Goal: Task Accomplishment & Management: Manage account settings

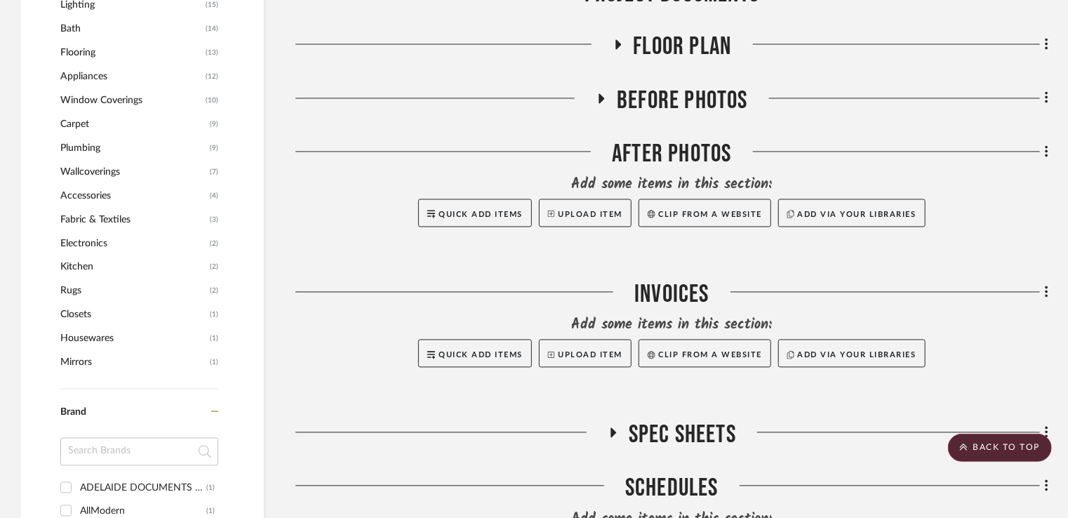
scroll to position [1391, 0]
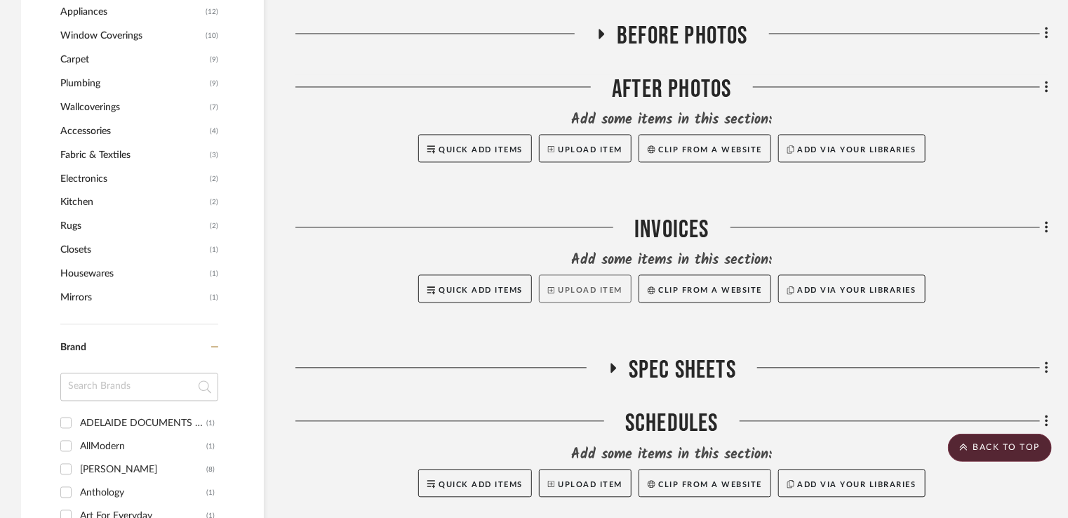
click at [575, 298] on button "Upload Item" at bounding box center [585, 288] width 93 height 28
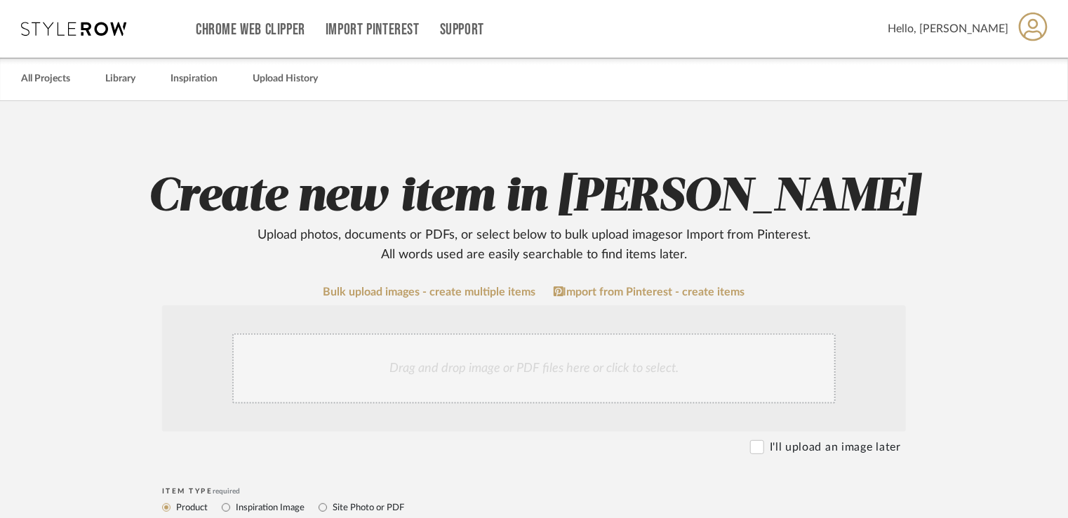
click at [508, 403] on div "Drag and drop image or PDF files here or click to select." at bounding box center [533, 368] width 603 height 70
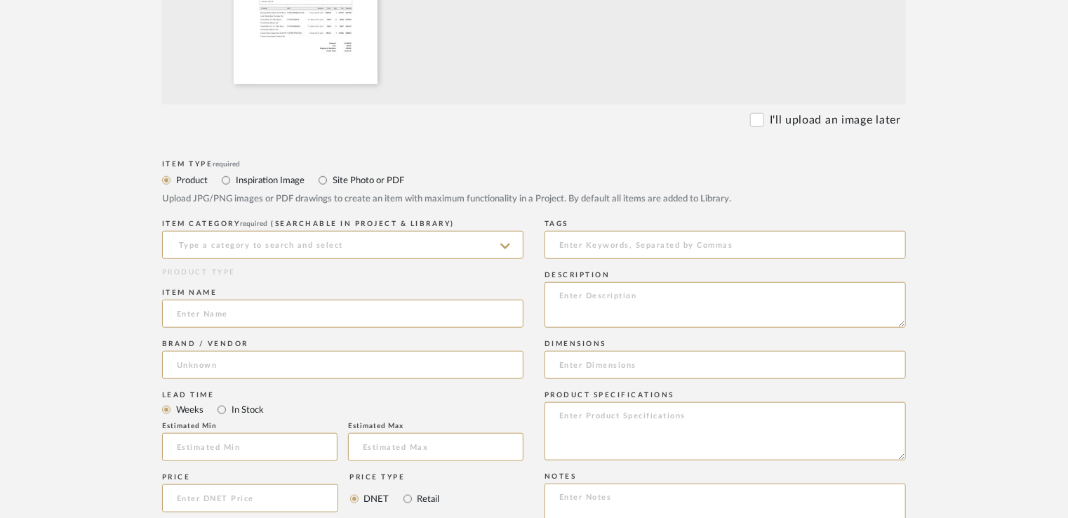
scroll to position [480, 0]
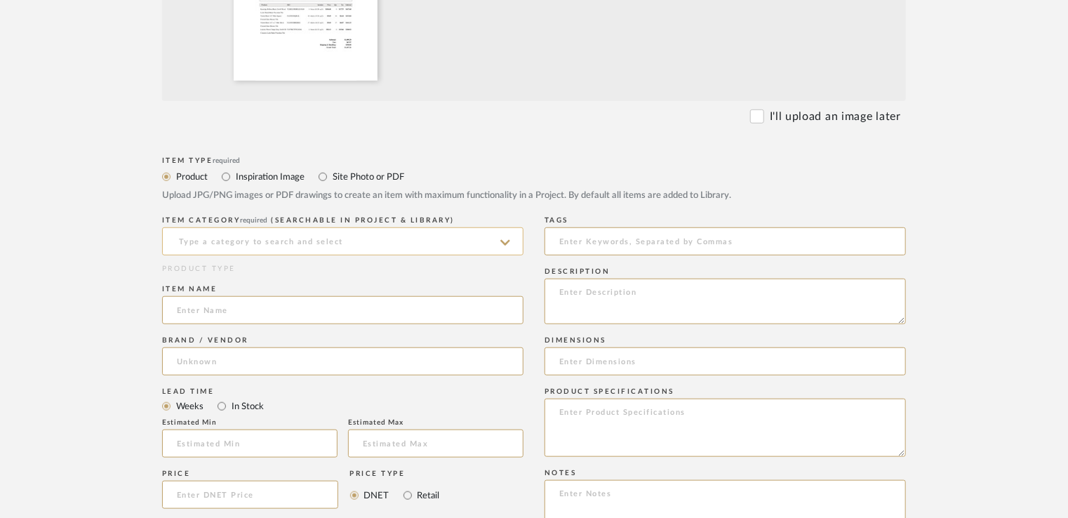
click at [380, 245] on input at bounding box center [342, 241] width 361 height 28
type input "i"
type input "d"
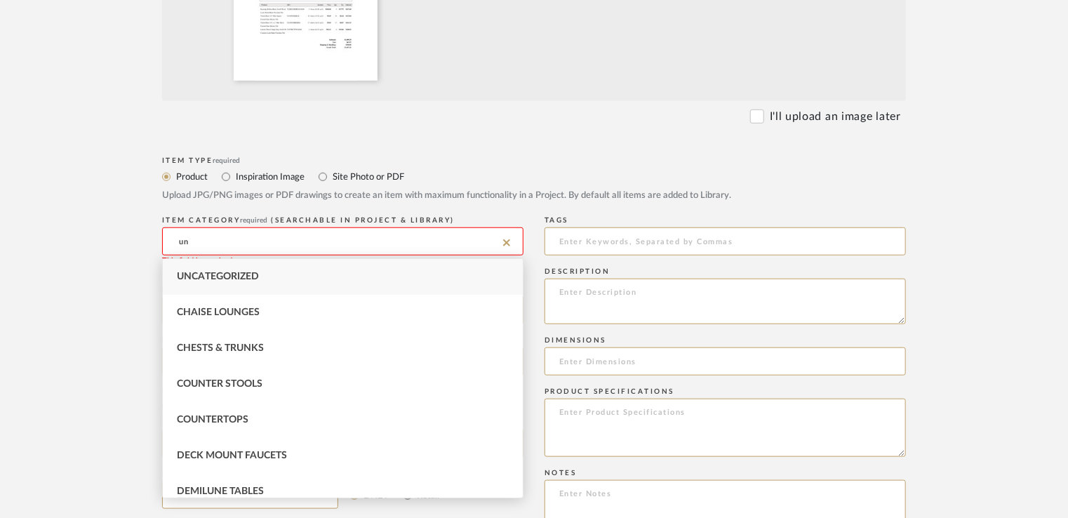
type input "u"
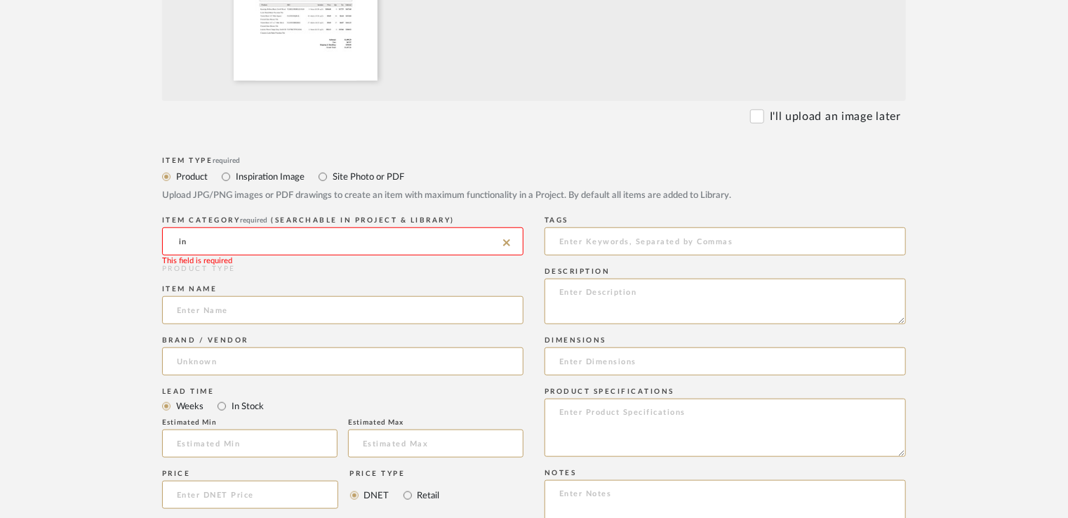
type input "i"
type input "d"
type input "i"
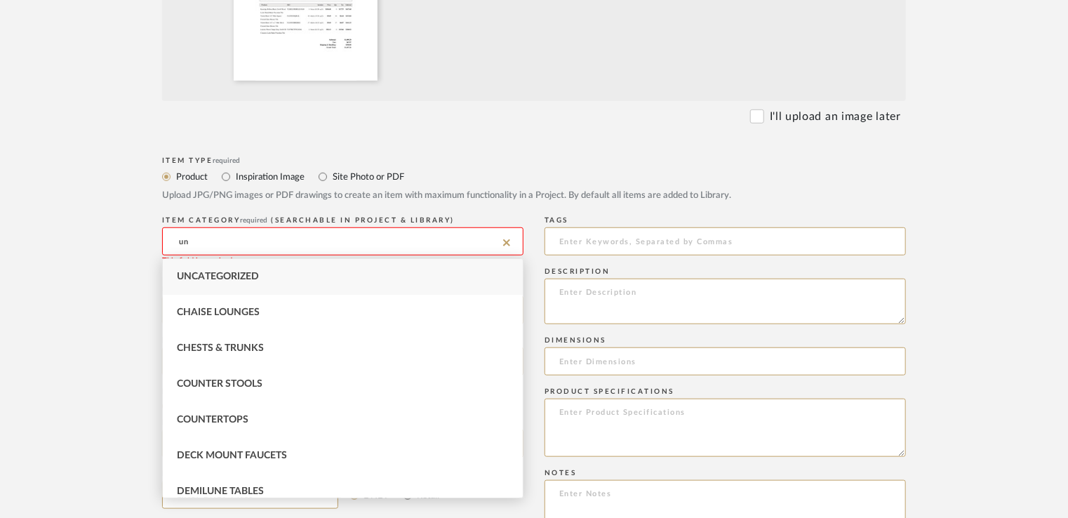
click at [274, 270] on div "Uncategorized" at bounding box center [343, 277] width 360 height 36
type input "Uncategorized"
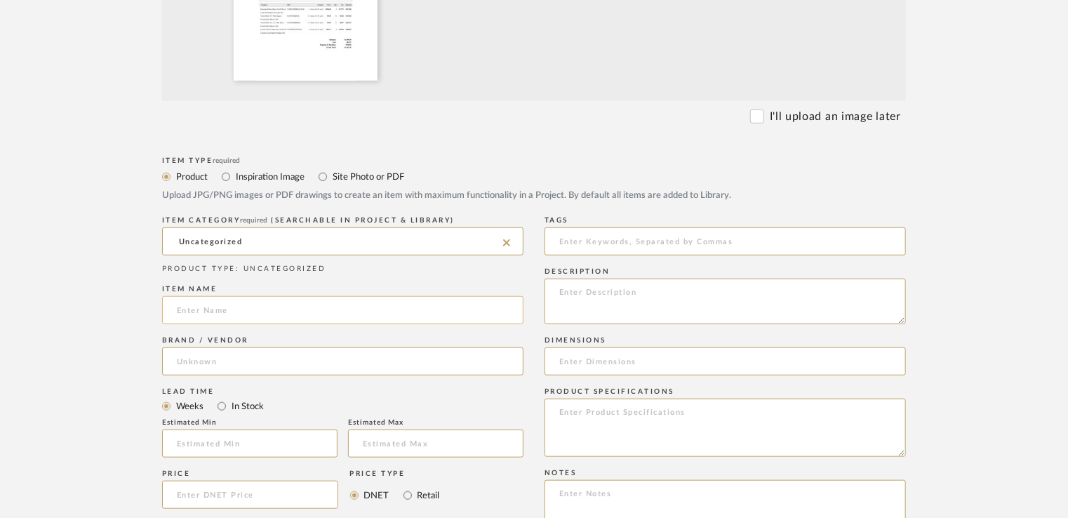
click at [224, 307] on input at bounding box center [342, 310] width 361 height 28
type input "TileBar Invoice"
click at [215, 365] on input at bounding box center [342, 361] width 361 height 28
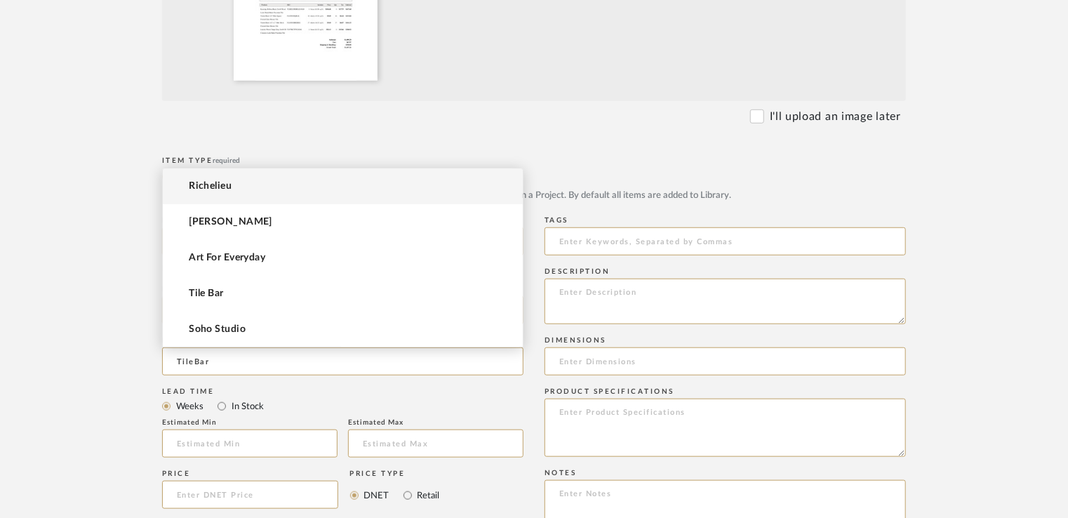
type input "TileBar"
click at [1033, 328] on upload-items "Create new item in [PERSON_NAME] Upload photos, documents or PDFs, or select be…" at bounding box center [534, 314] width 1068 height 1386
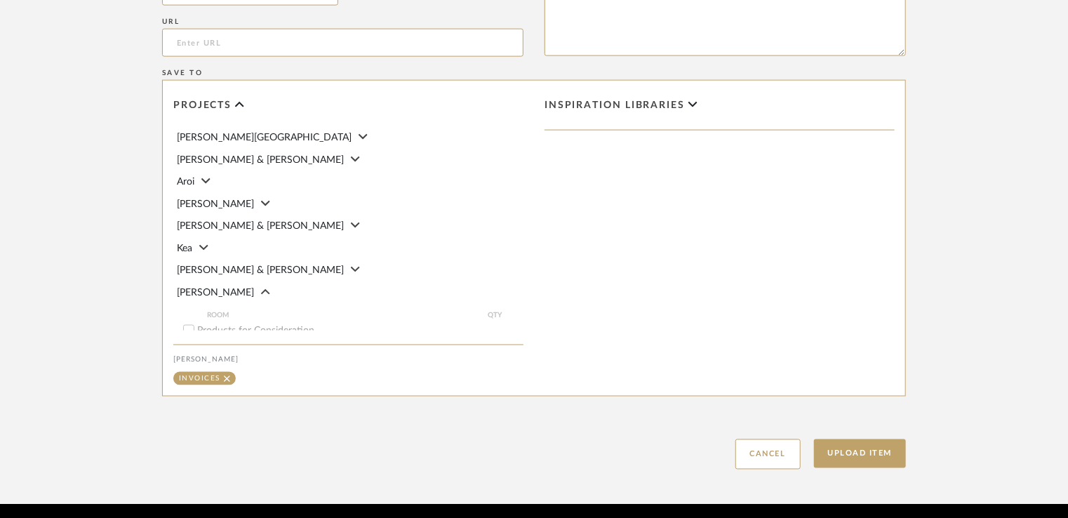
scroll to position [986, 0]
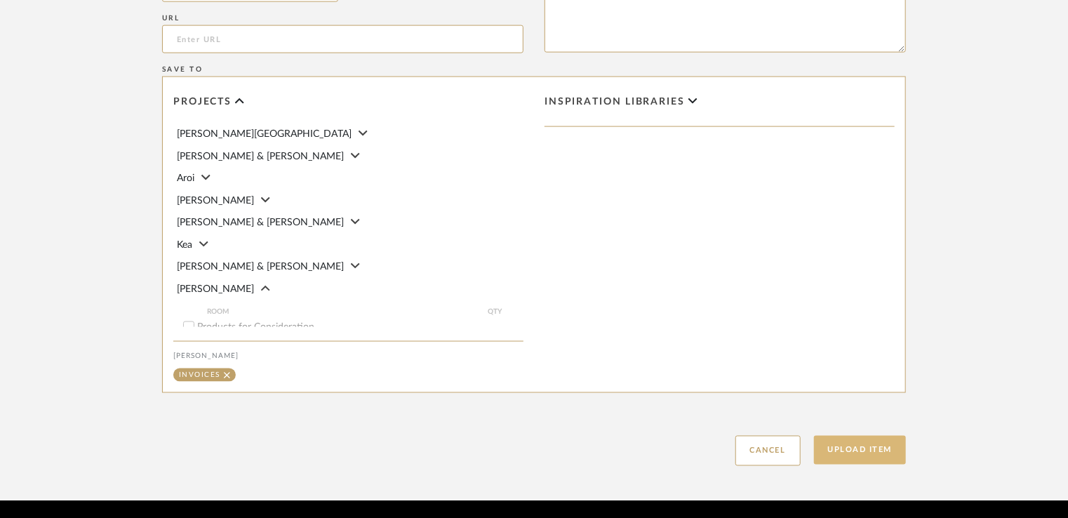
click at [859, 445] on button "Upload Item" at bounding box center [860, 450] width 93 height 29
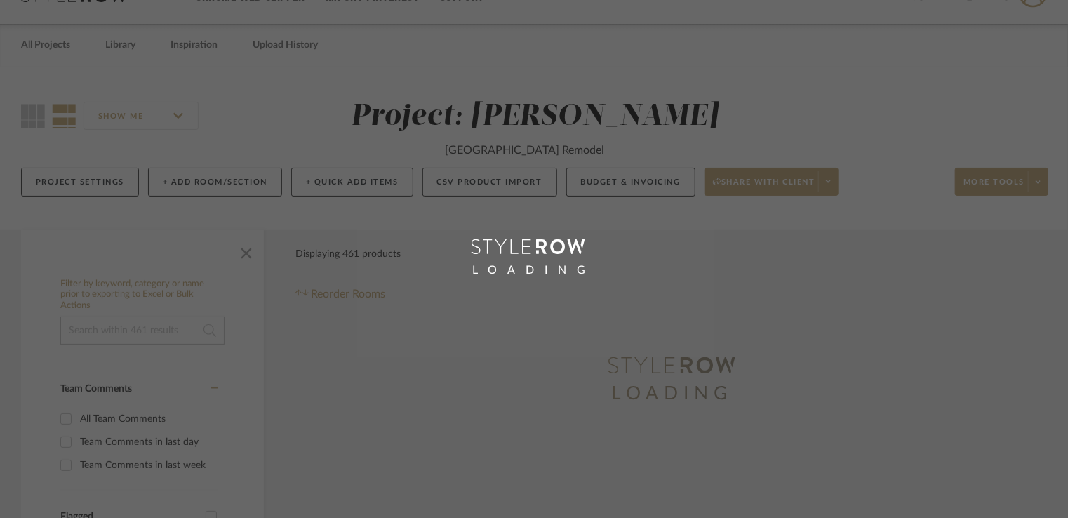
scroll to position [5, 0]
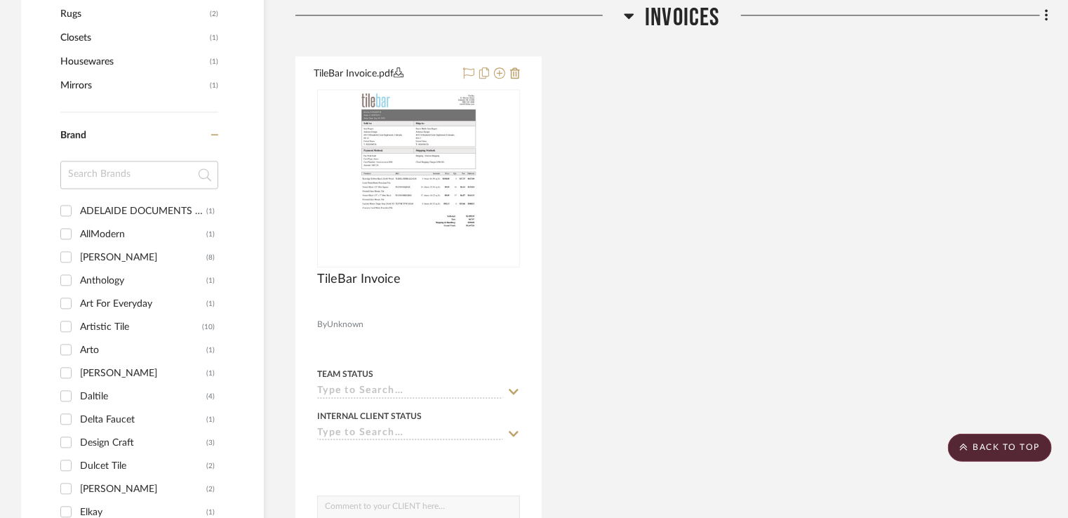
scroll to position [1606, 0]
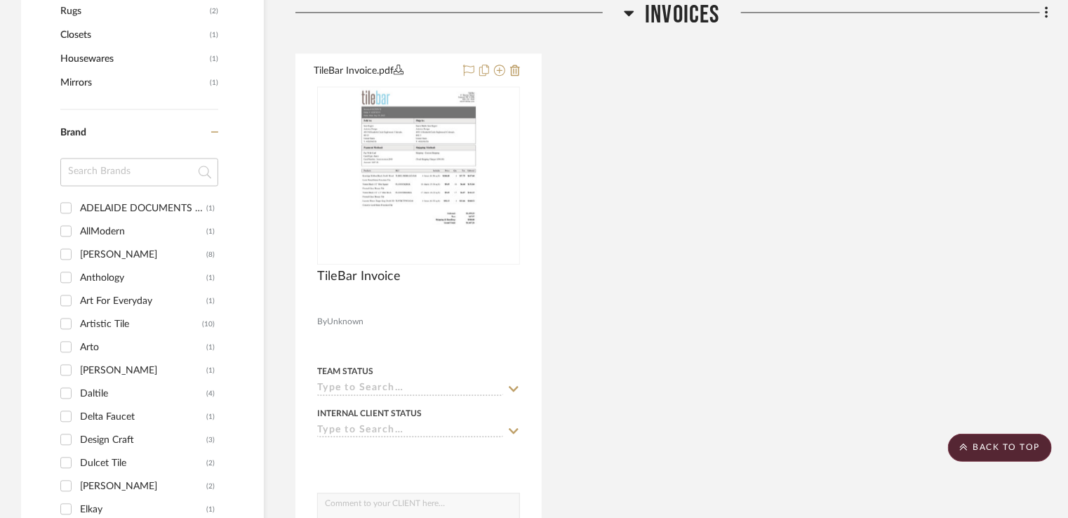
click at [992, 180] on div "TileBar Invoice.pdf TileBar Invoice By Unknown Team Status Internal Client Stat…" at bounding box center [671, 326] width 753 height 546
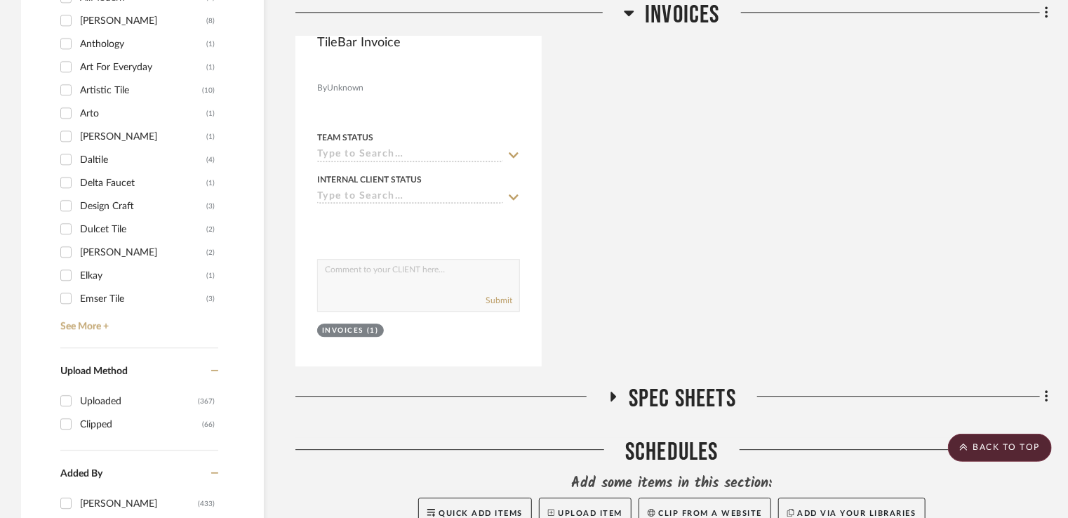
scroll to position [1914, 0]
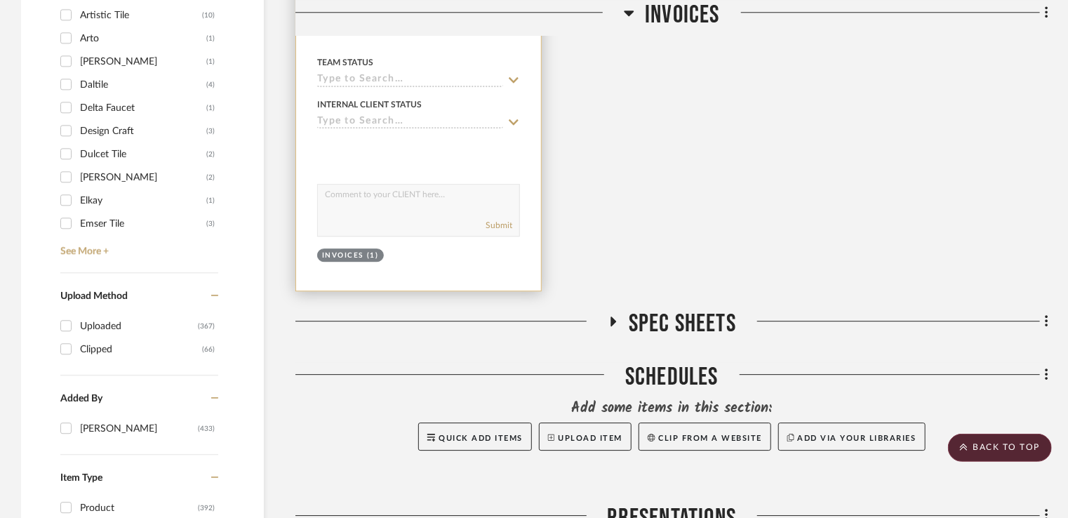
click at [506, 74] on sr-typeahead at bounding box center [418, 80] width 203 height 13
click at [517, 86] on fa-icon at bounding box center [513, 80] width 13 height 13
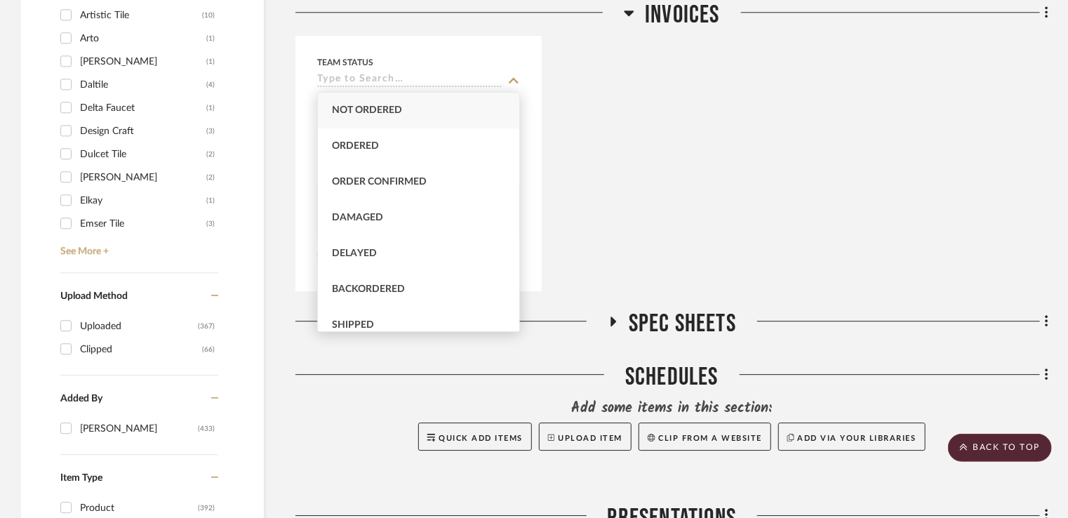
click at [511, 87] on div "Not ordered Ordered Order Confirmed Damaged Delayed Backordered Shipped Receive…" at bounding box center [418, 212] width 203 height 250
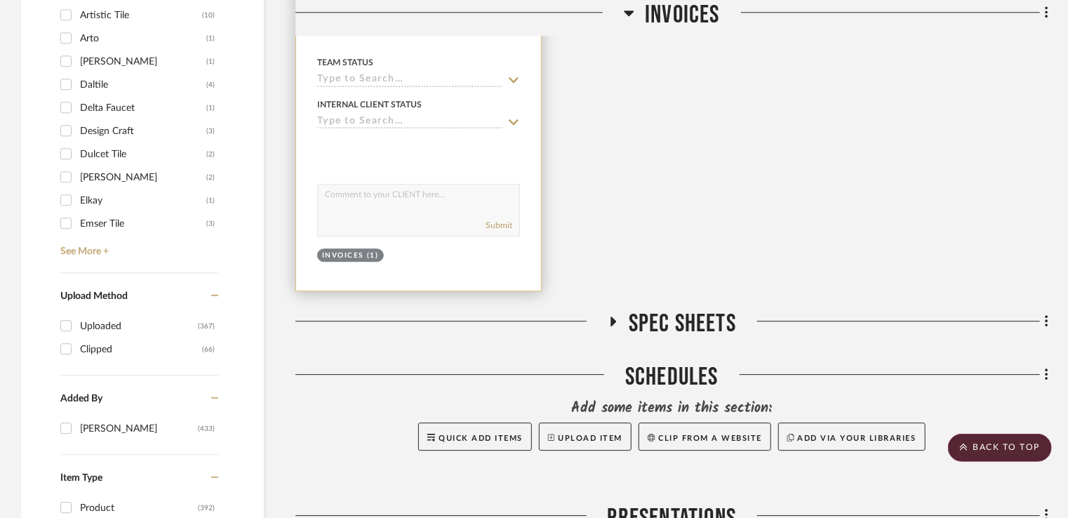
click at [516, 79] on icon at bounding box center [514, 80] width 10 height 6
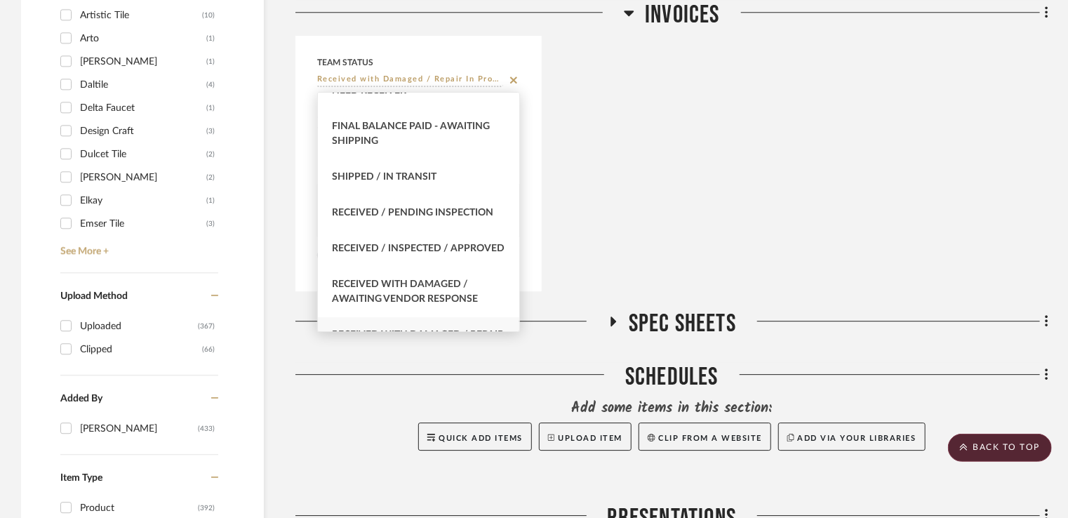
scroll to position [2253, 0]
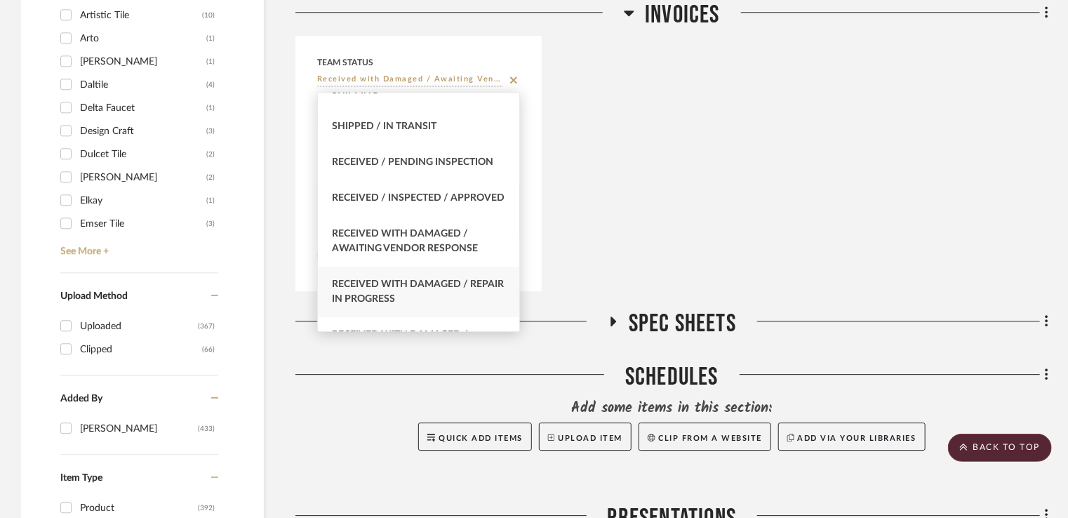
type input "Received / Inspected / Approved"
click at [402, 203] on div "Received / Inspected / Approved" at bounding box center [419, 198] width 202 height 36
type input "[DATE]"
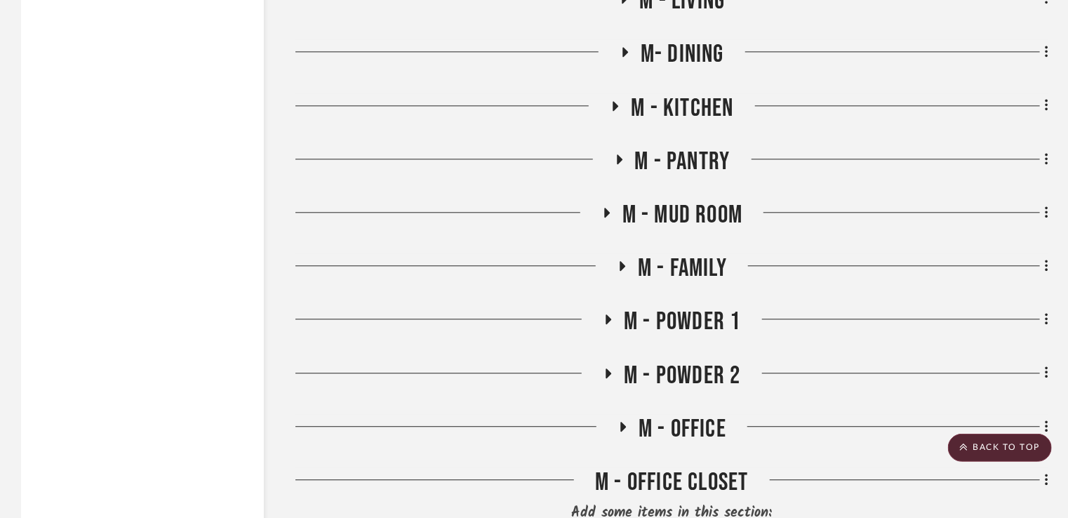
scroll to position [6993, 0]
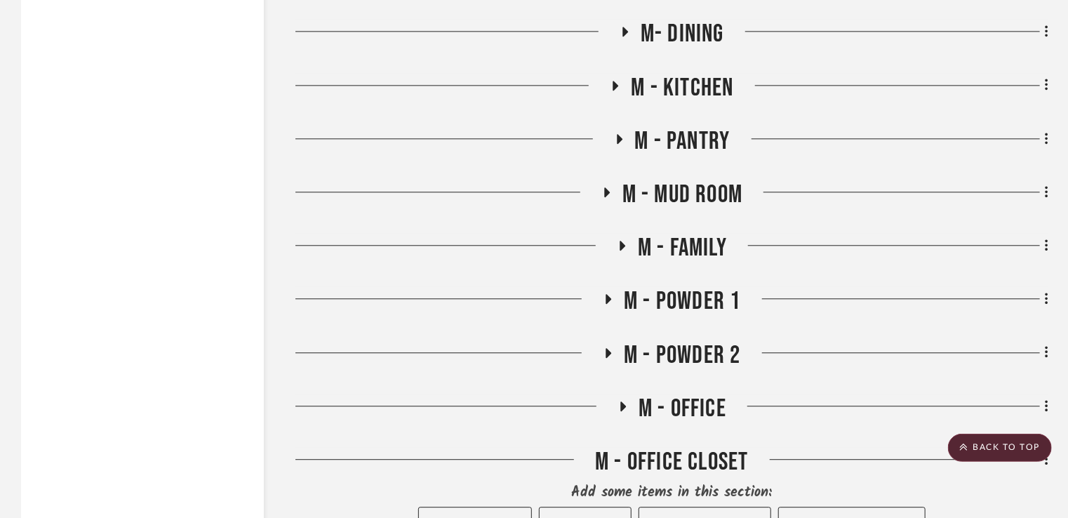
click at [612, 194] on icon at bounding box center [606, 192] width 17 height 11
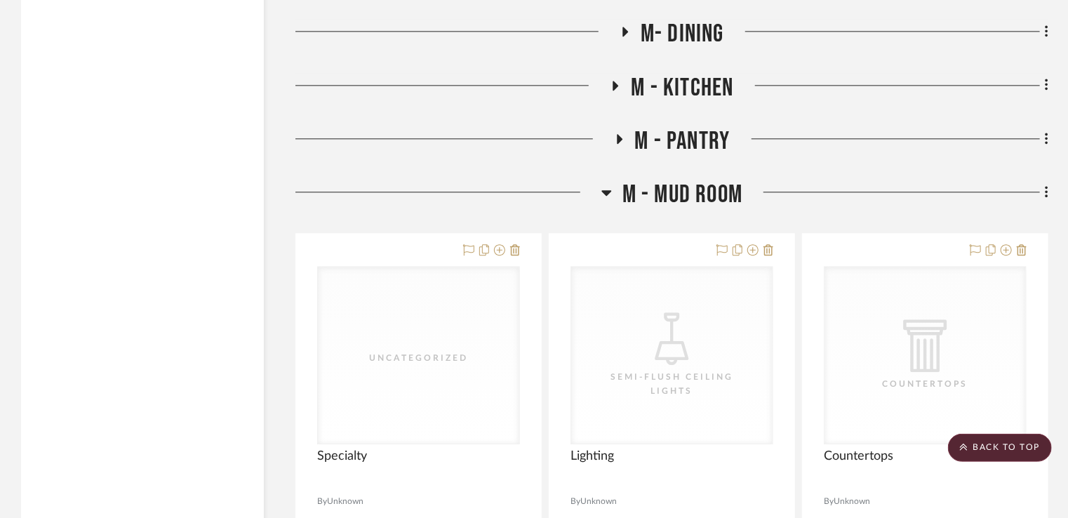
click at [1066, 318] on div "Filter by keyword, category or name prior to exporting to Excel or Bulk Actions…" at bounding box center [534, 197] width 1068 height 13855
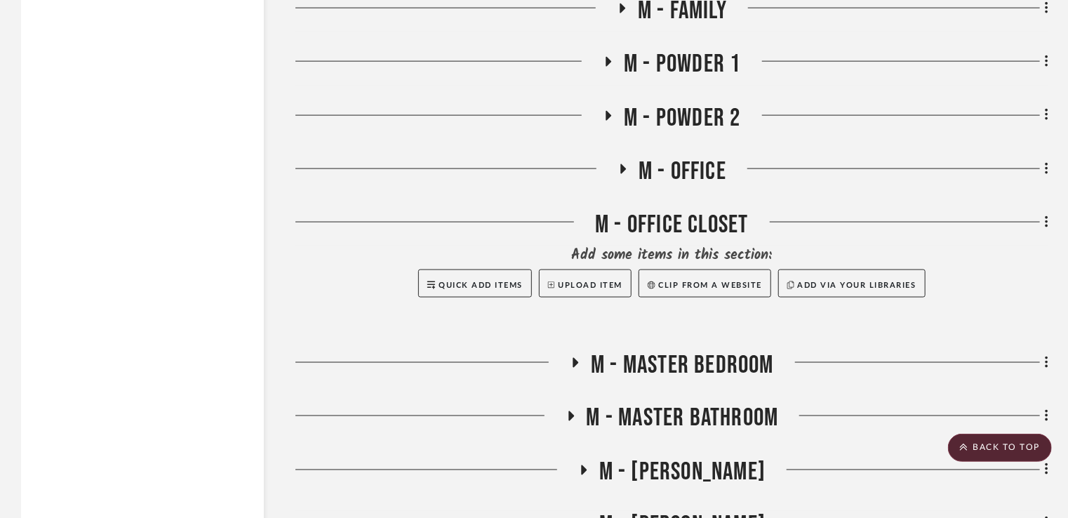
scroll to position [9042, 0]
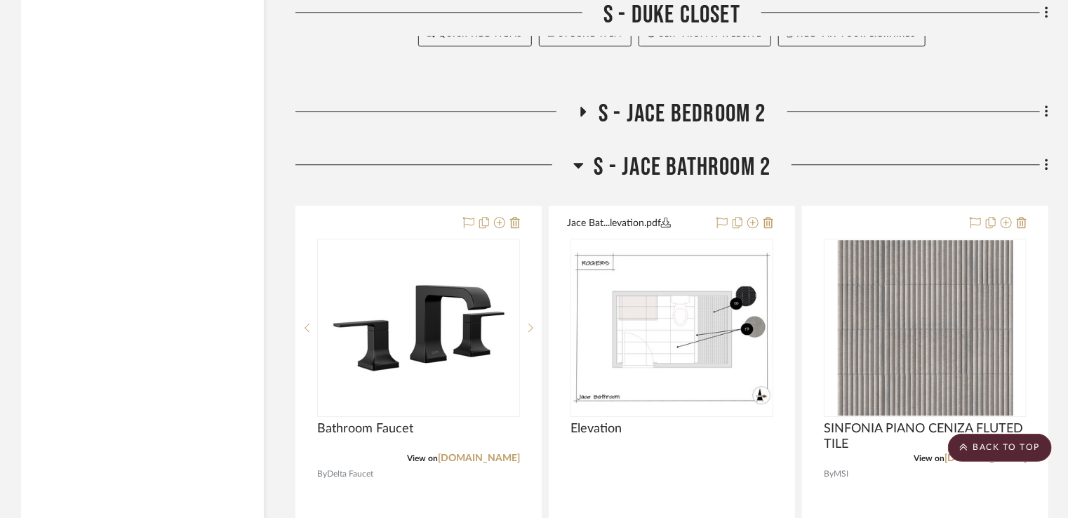
scroll to position [9855, 0]
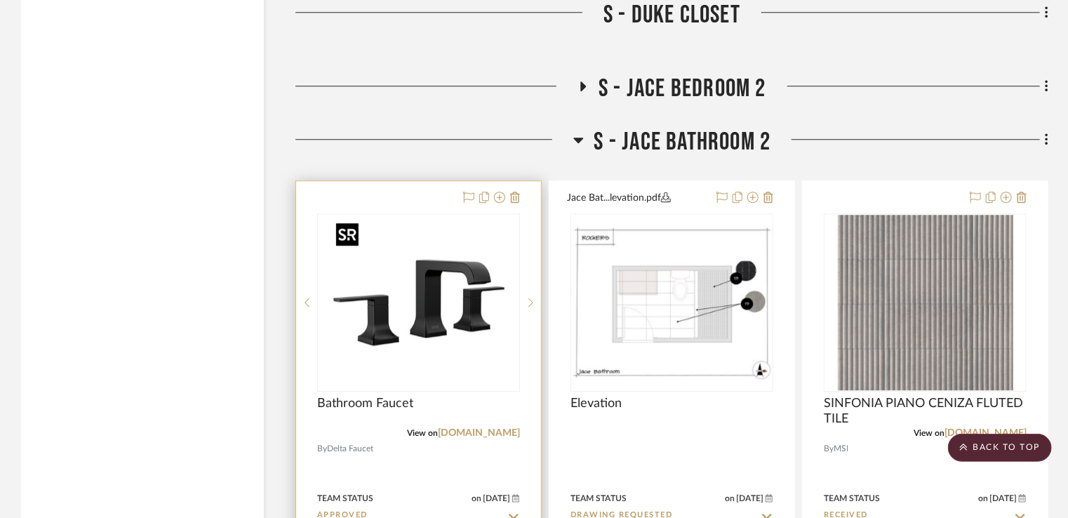
click at [475, 352] on img "0" at bounding box center [418, 302] width 175 height 175
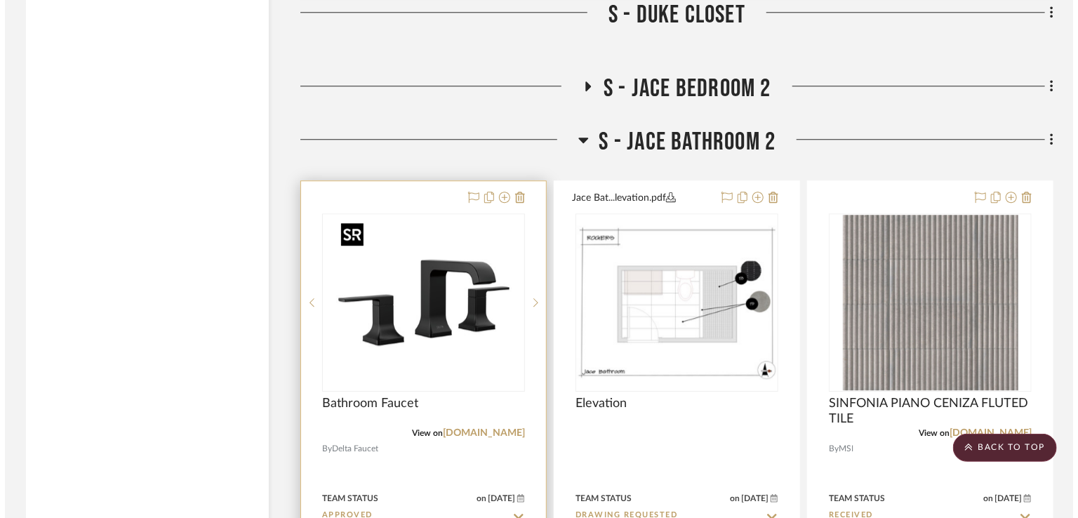
scroll to position [0, 0]
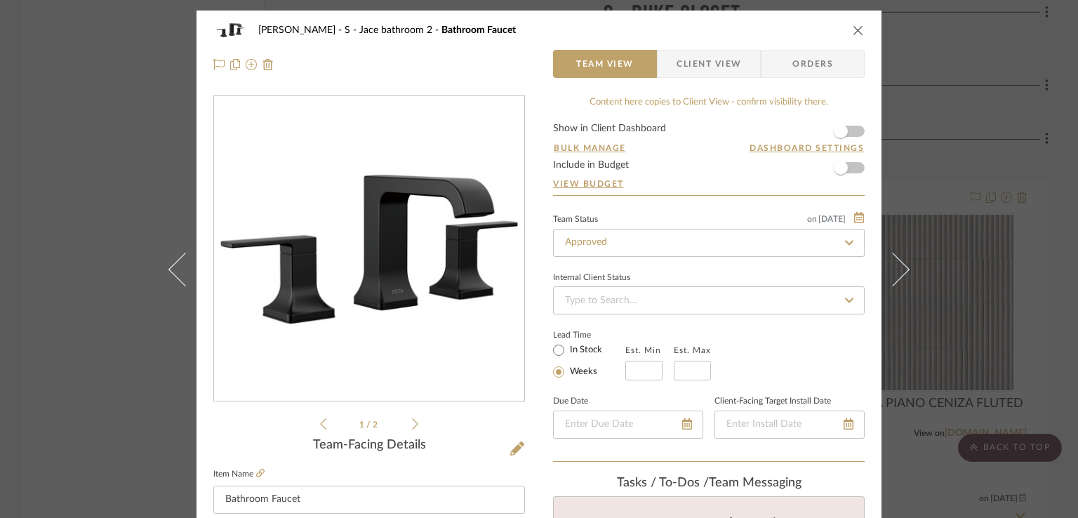
click at [412, 429] on icon at bounding box center [415, 423] width 6 height 13
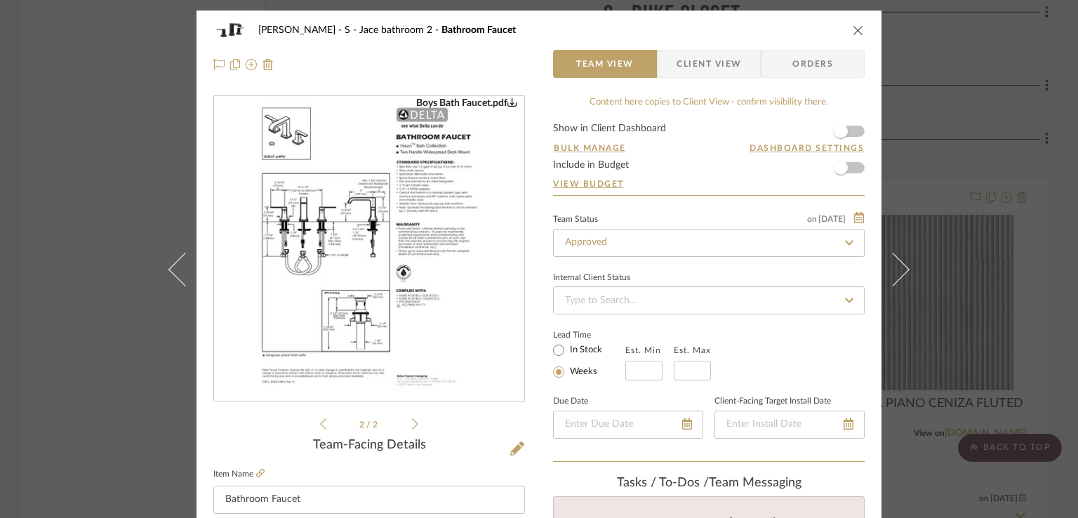
click at [320, 425] on icon at bounding box center [323, 423] width 6 height 13
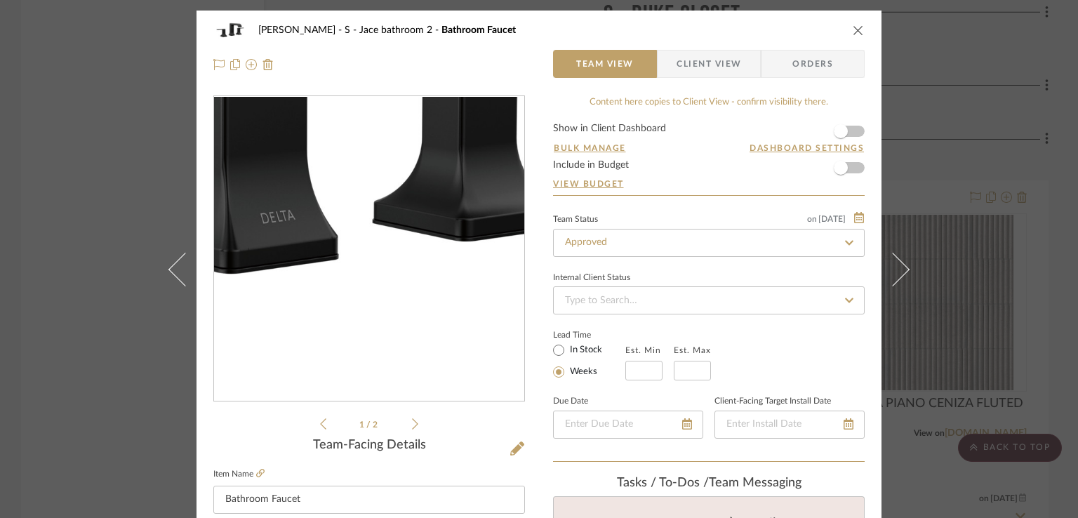
click at [423, 302] on img "0" at bounding box center [369, 249] width 304 height 304
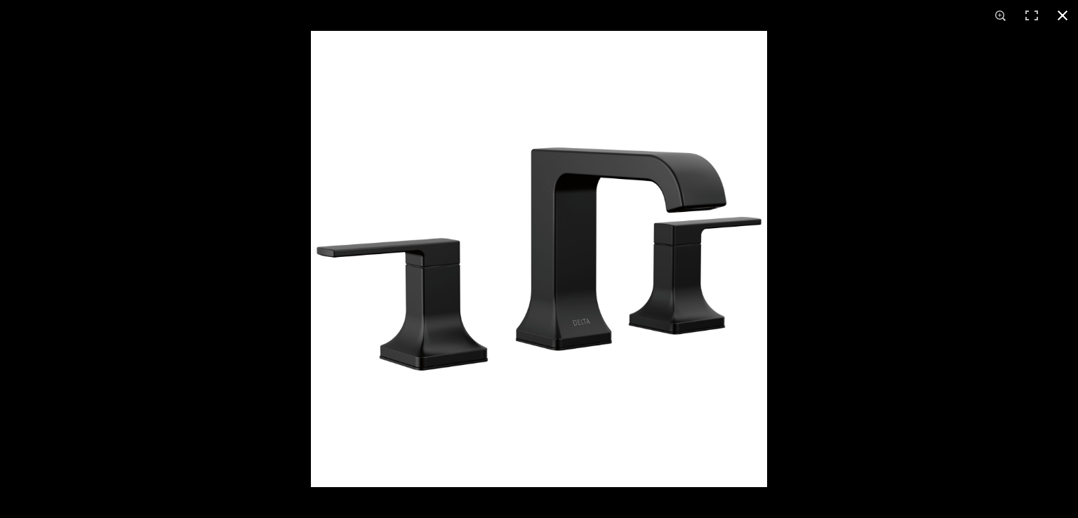
click at [1057, 13] on button at bounding box center [1062, 15] width 31 height 31
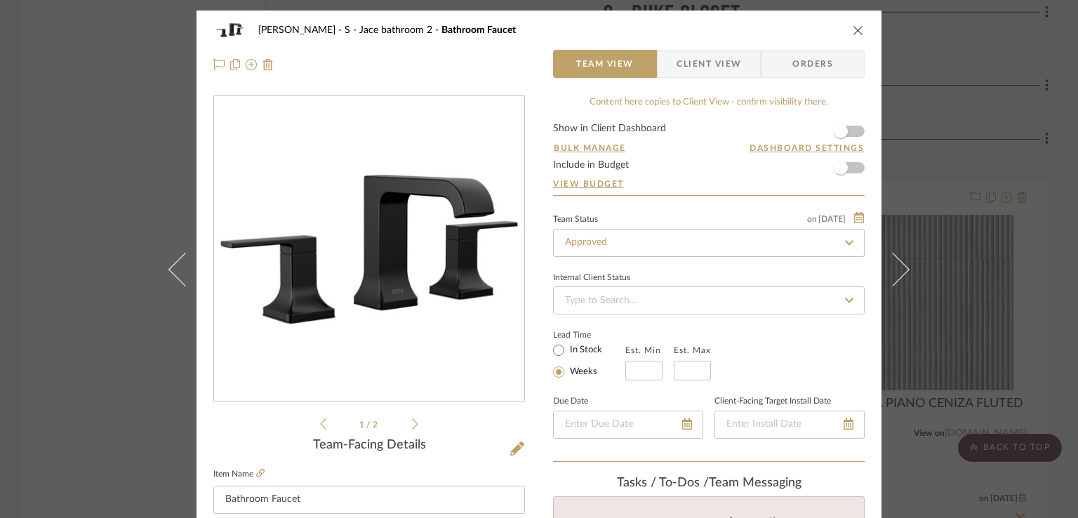
click at [845, 35] on div "[PERSON_NAME] - Jace bathroom 2 Bathroom Faucet" at bounding box center [538, 30] width 651 height 28
click at [856, 32] on icon "close" at bounding box center [857, 30] width 11 height 11
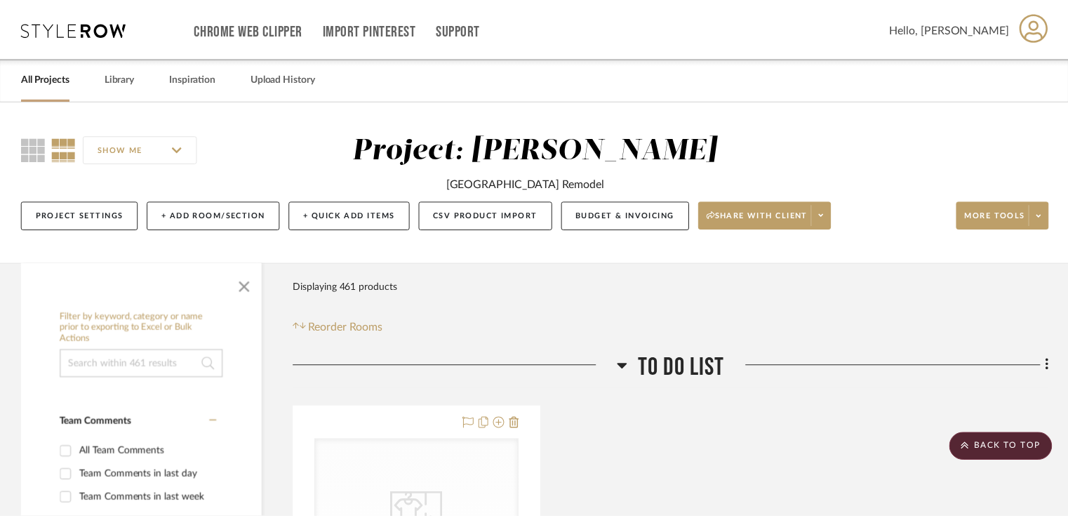
scroll to position [9855, 0]
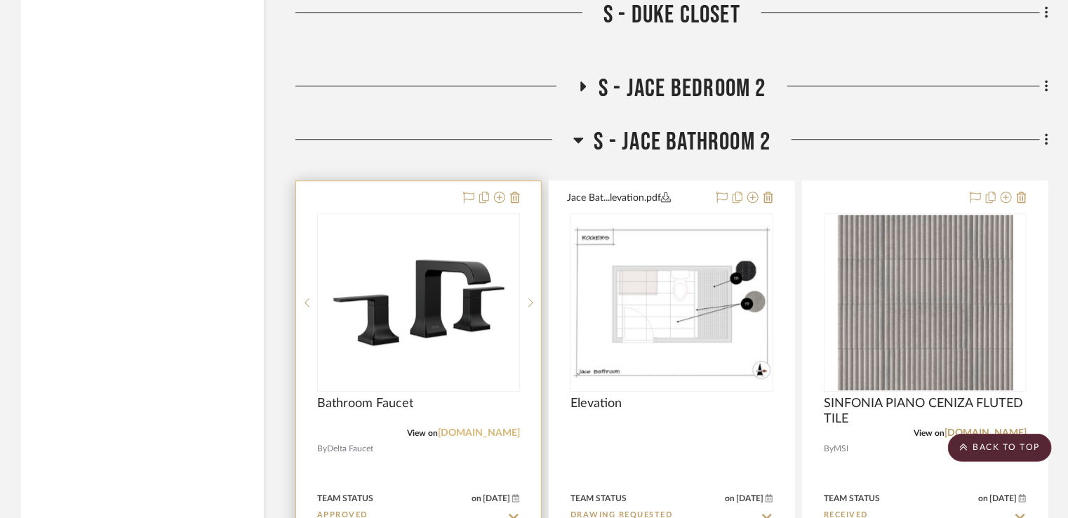
click at [480, 436] on link "[DOMAIN_NAME]" at bounding box center [479, 433] width 82 height 10
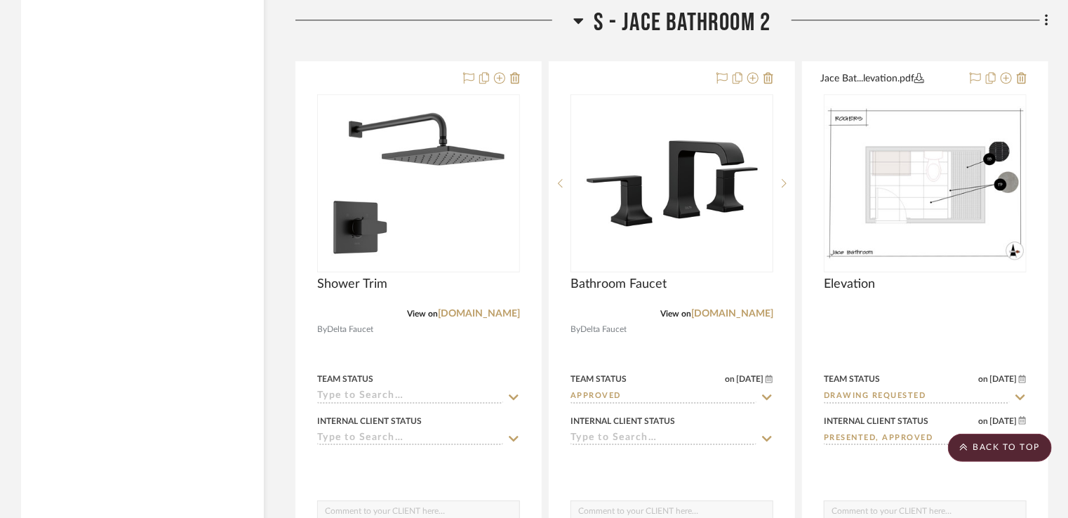
scroll to position [9944, 0]
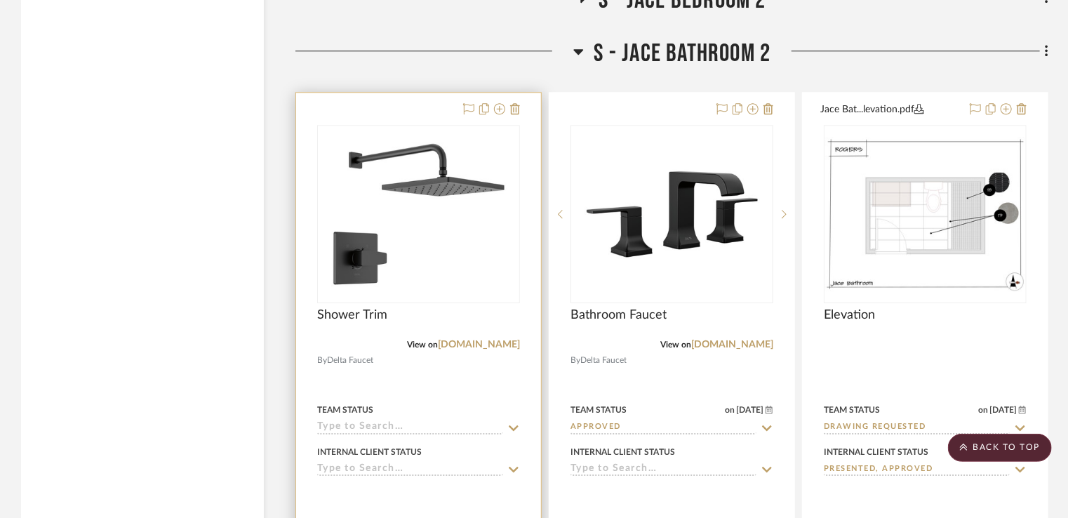
click at [518, 430] on icon at bounding box center [513, 427] width 13 height 11
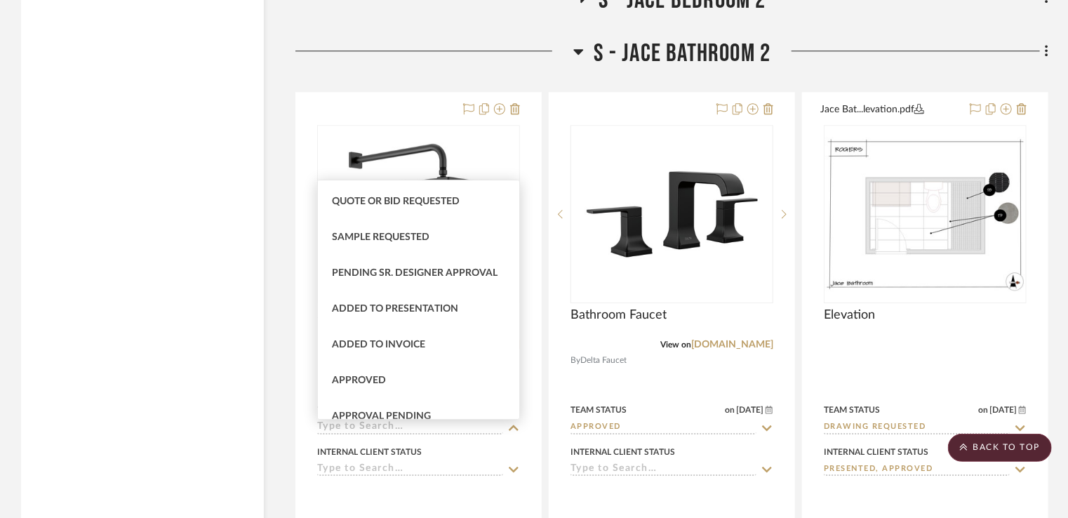
scroll to position [556, 0]
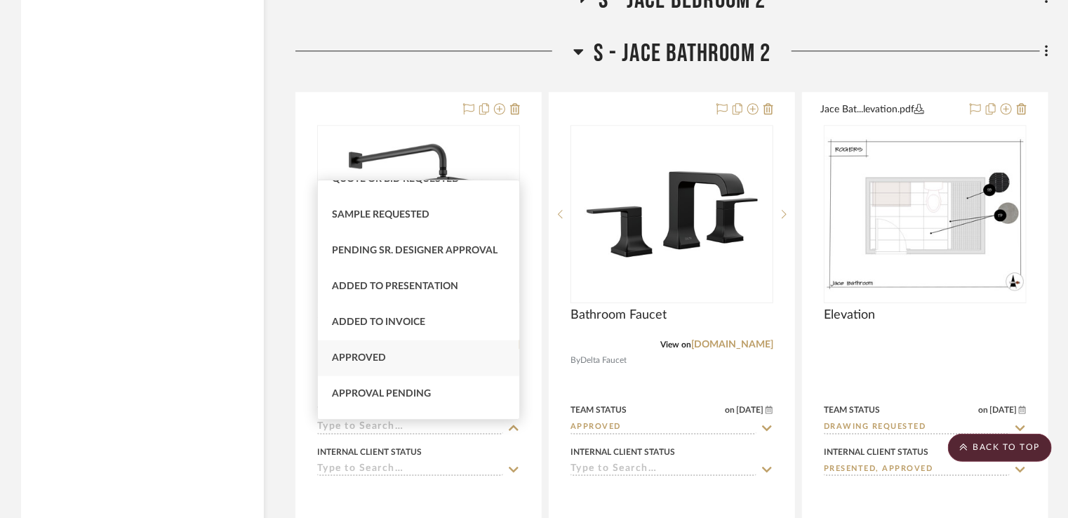
click at [423, 350] on div "Approved" at bounding box center [419, 358] width 202 height 36
type input "[DATE]"
type input "Approved"
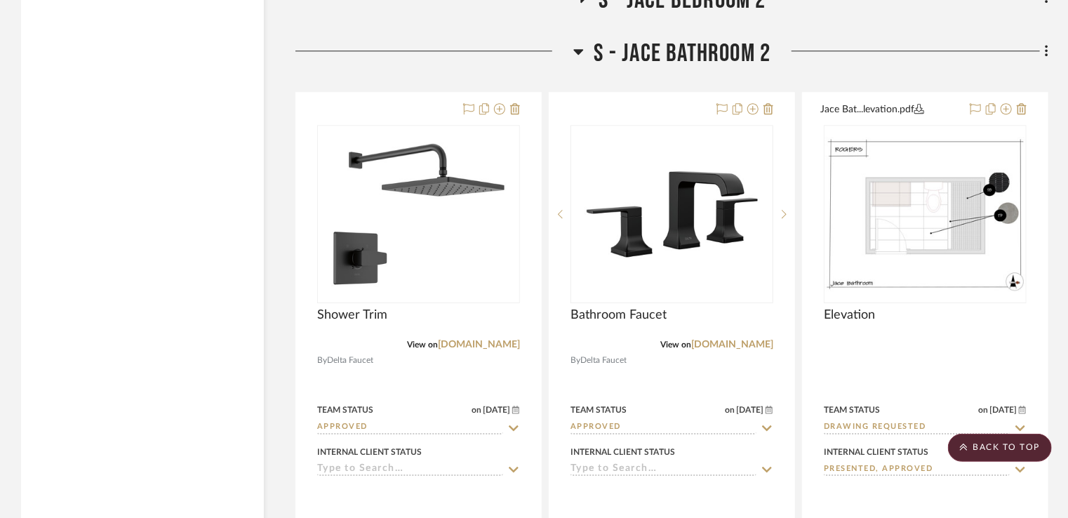
scroll to position [9943, 0]
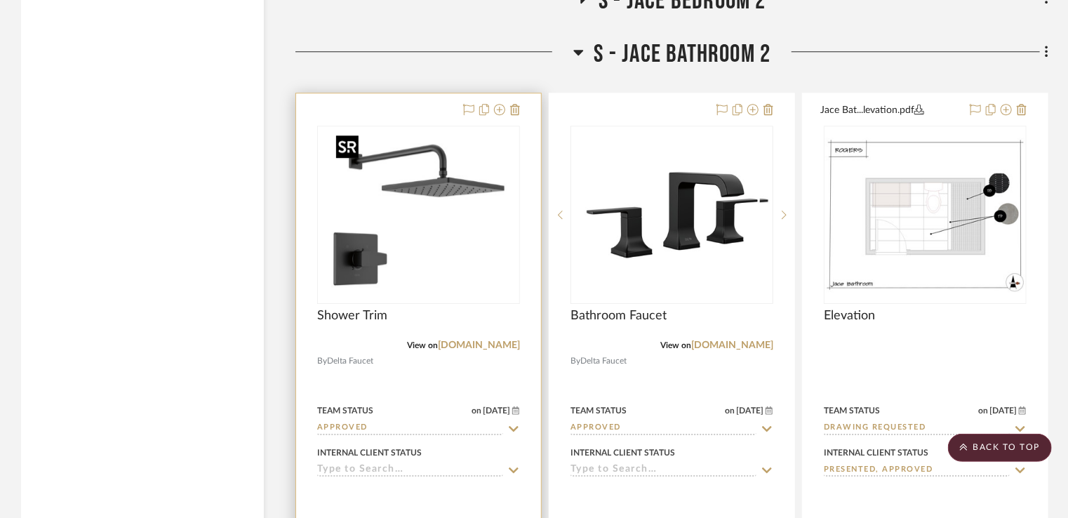
click at [0, 0] on img at bounding box center [0, 0] width 0 height 0
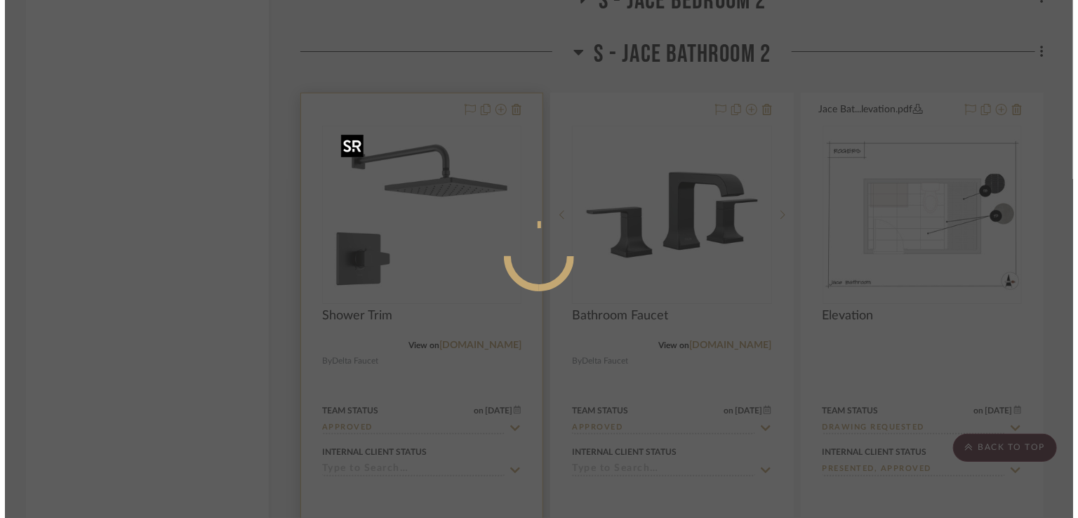
scroll to position [0, 0]
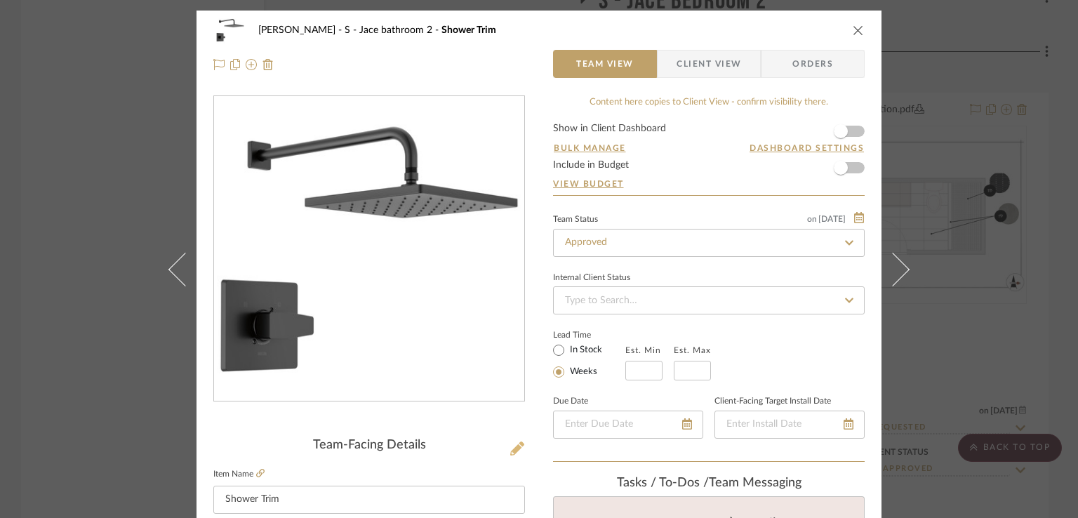
click at [510, 447] on icon at bounding box center [517, 448] width 14 height 14
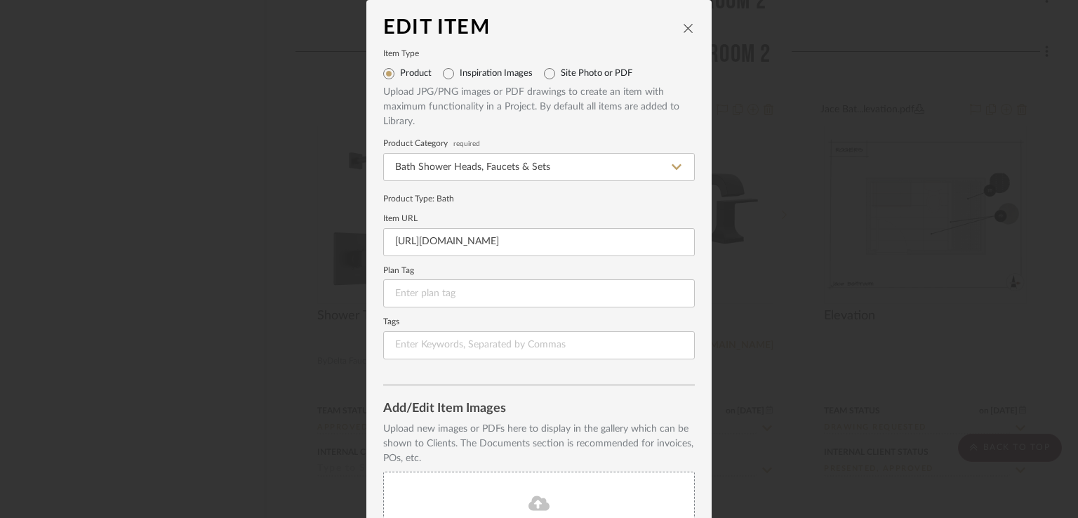
click at [563, 497] on fa-icon at bounding box center [539, 504] width 128 height 18
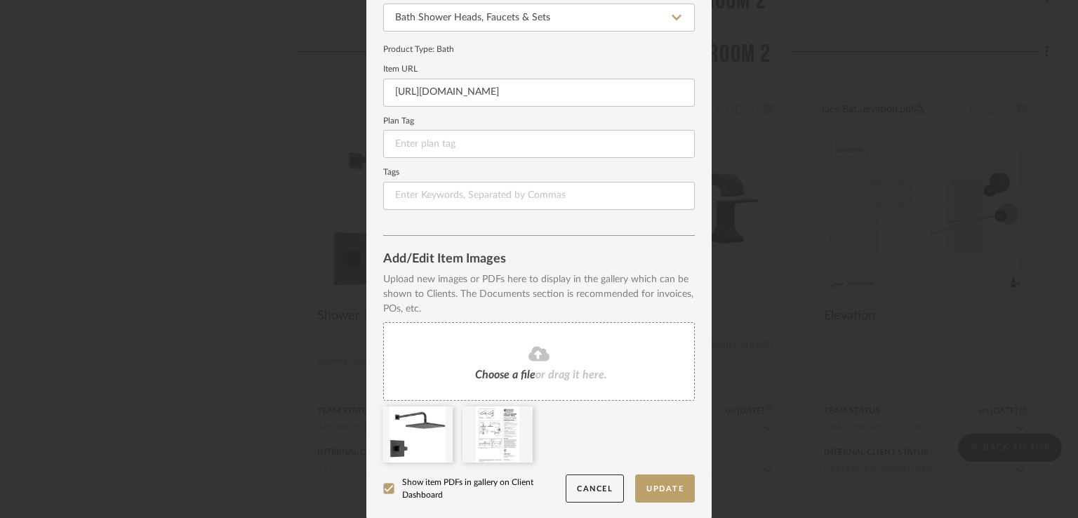
scroll to position [151, 0]
click at [657, 495] on button "Update" at bounding box center [665, 487] width 60 height 29
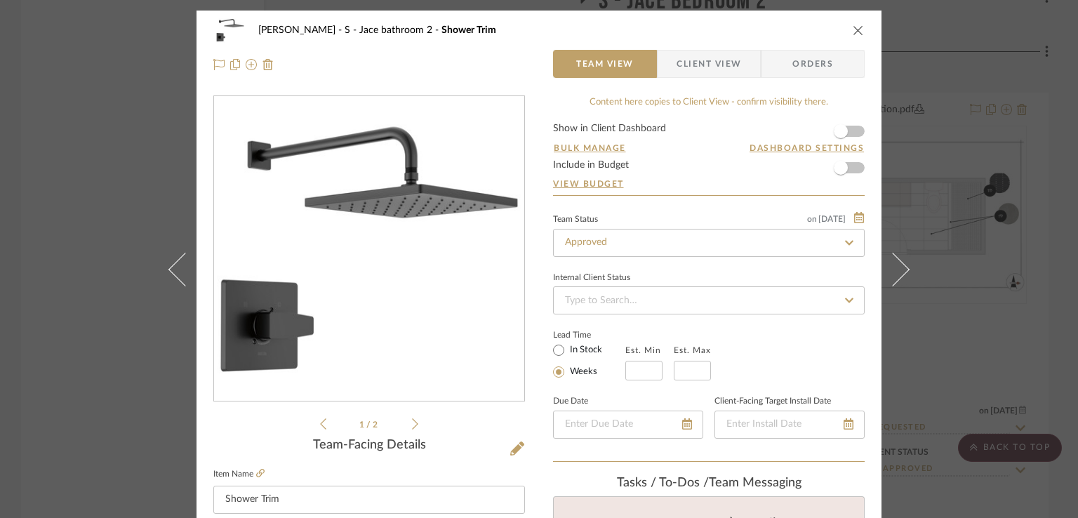
click at [852, 32] on icon "close" at bounding box center [857, 30] width 11 height 11
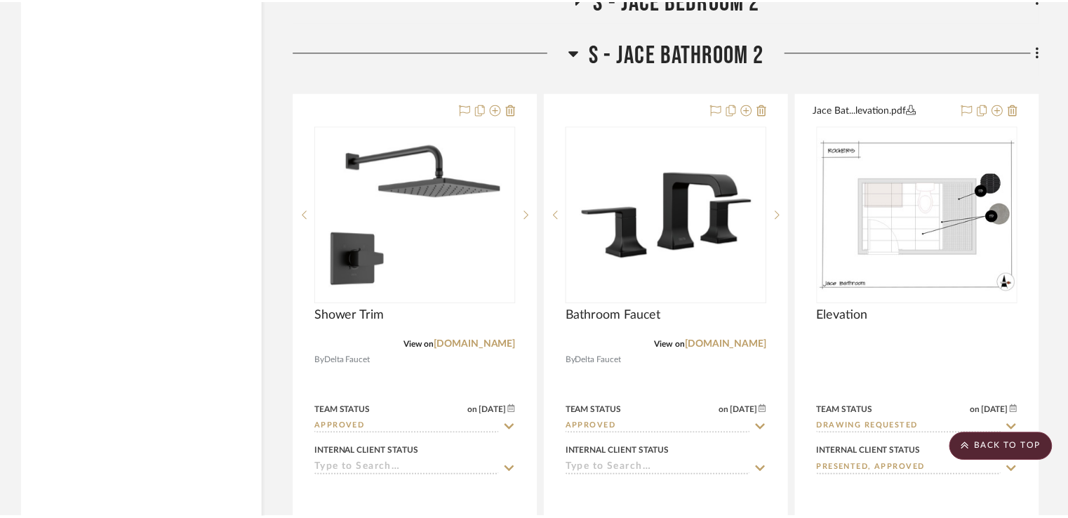
scroll to position [9943, 0]
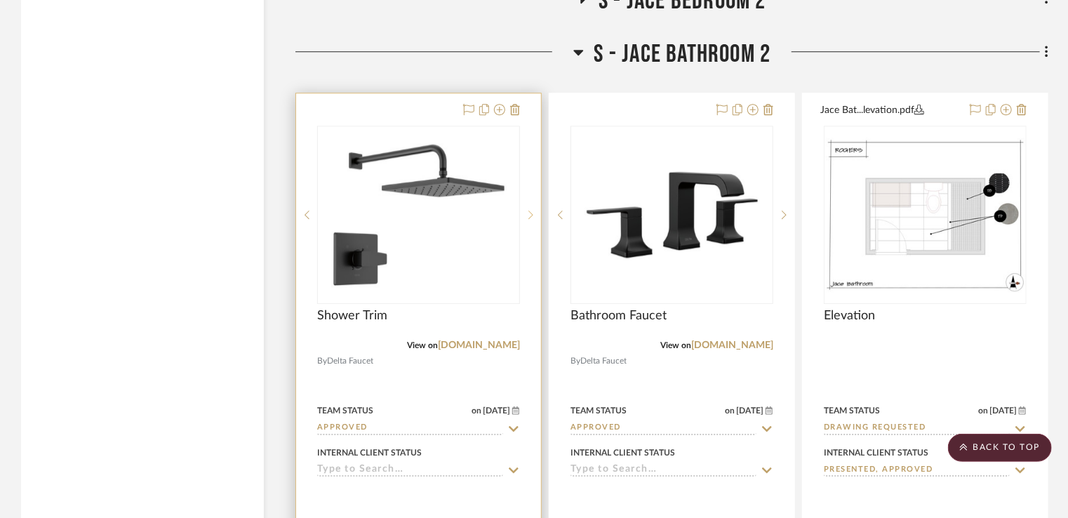
click at [529, 220] on icon at bounding box center [530, 215] width 5 height 10
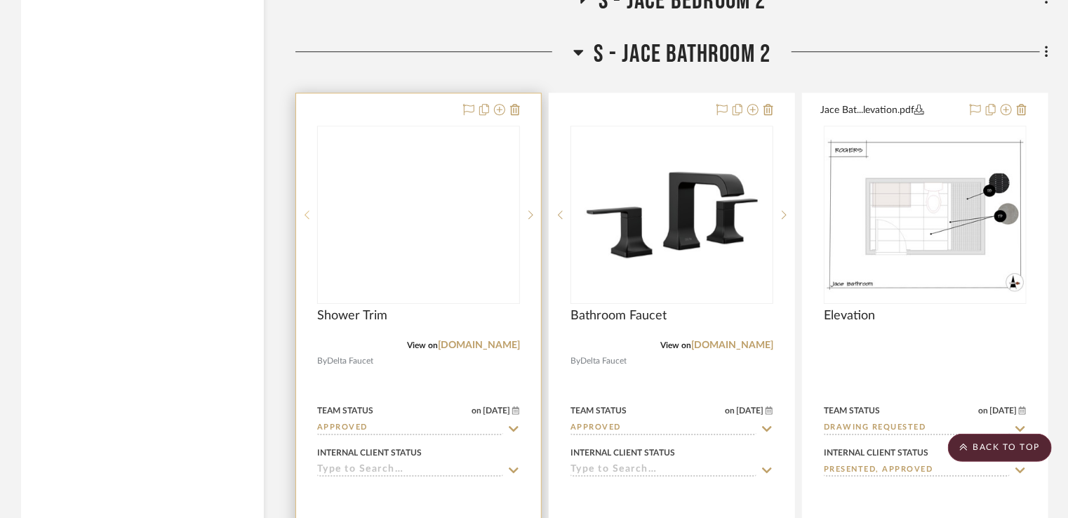
click at [310, 224] on div at bounding box center [306, 215] width 21 height 178
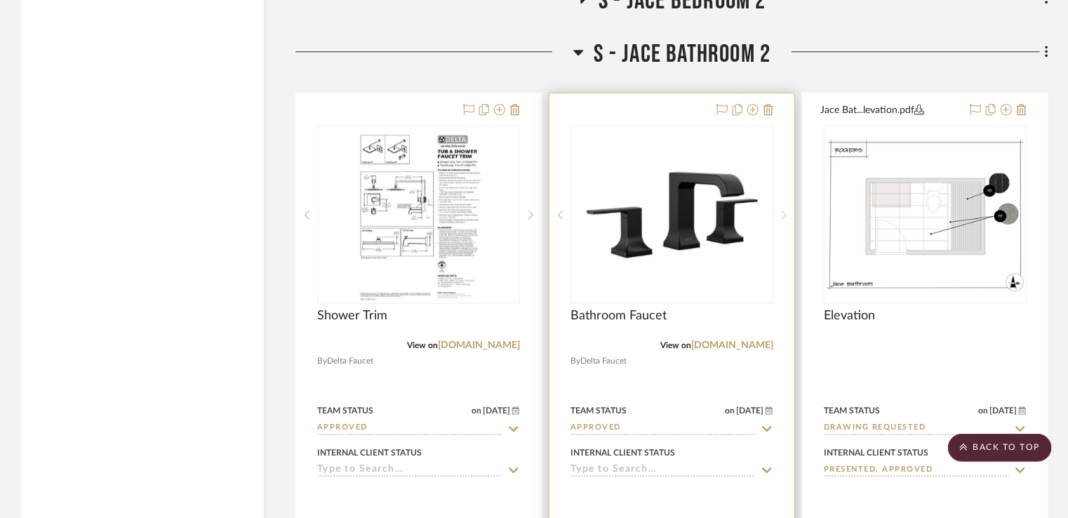
click at [786, 219] on icon at bounding box center [783, 215] width 5 height 10
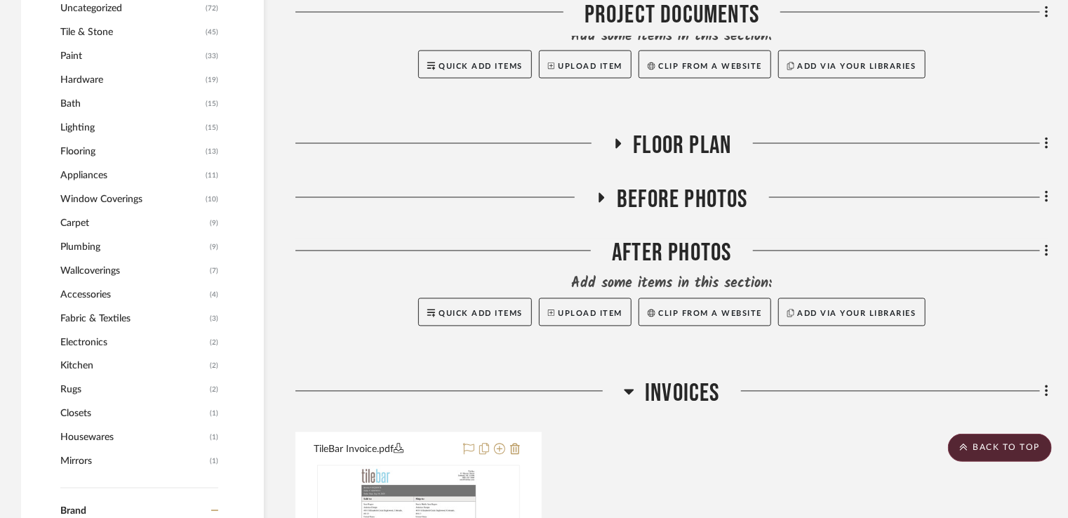
scroll to position [1232, 0]
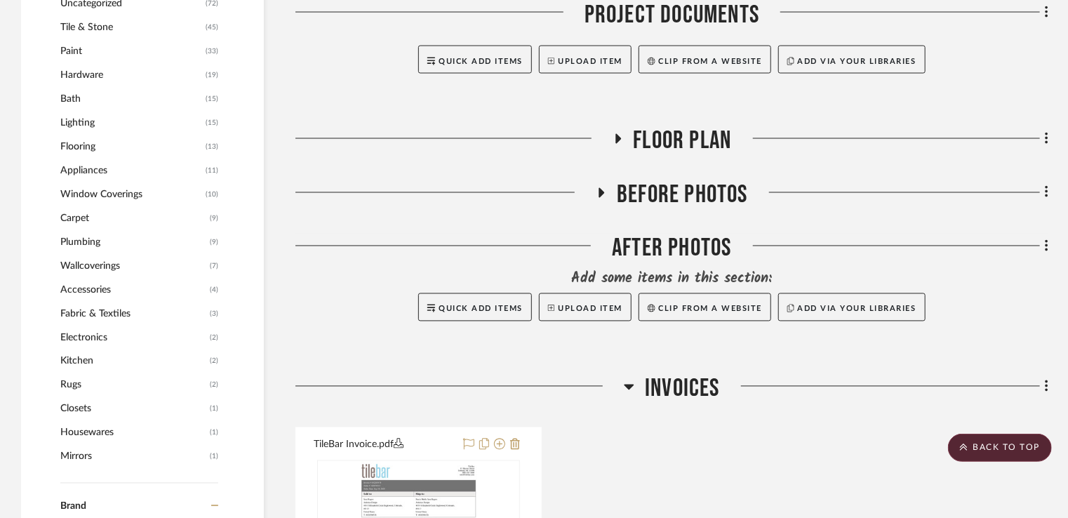
click at [83, 143] on span "Flooring" at bounding box center [131, 147] width 142 height 24
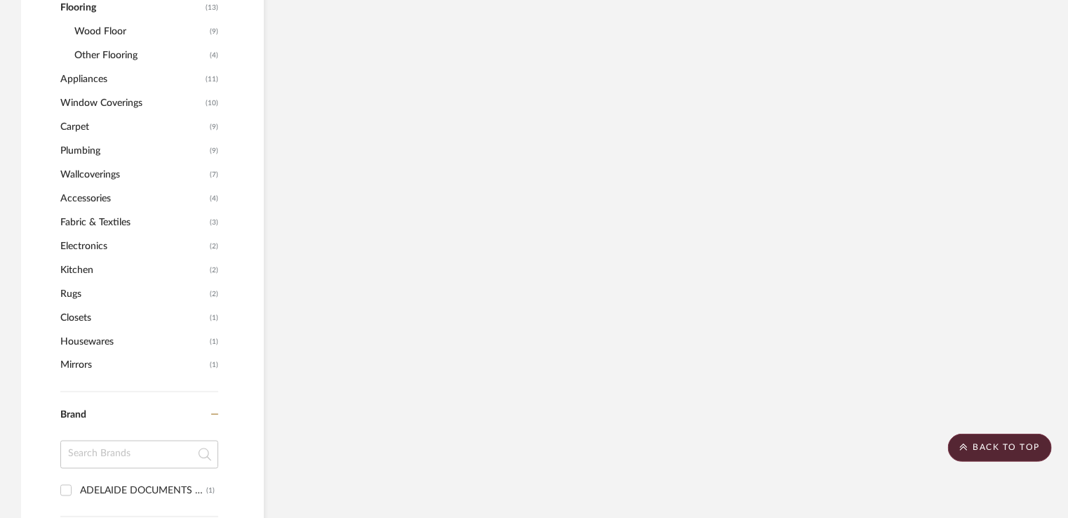
scroll to position [1093, 0]
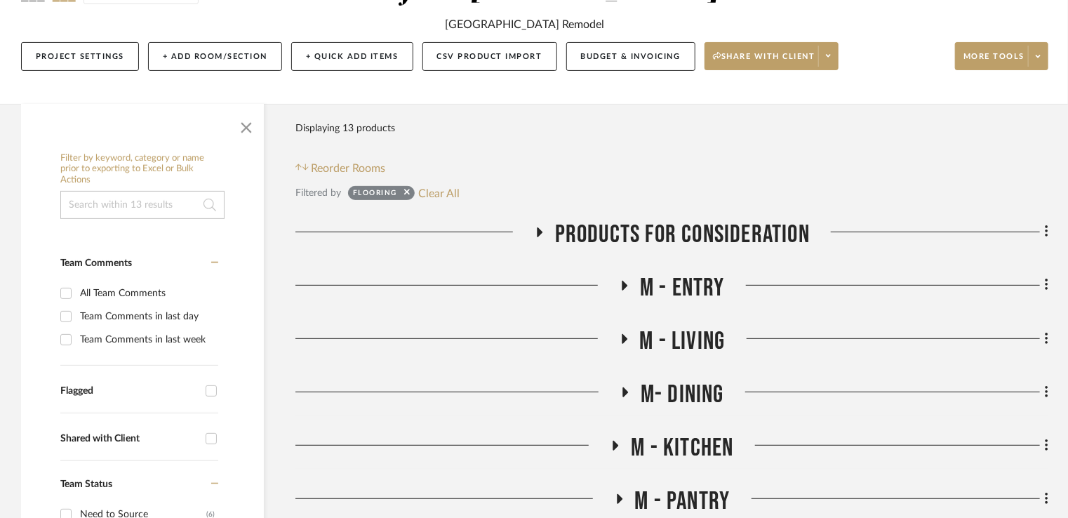
scroll to position [281, 0]
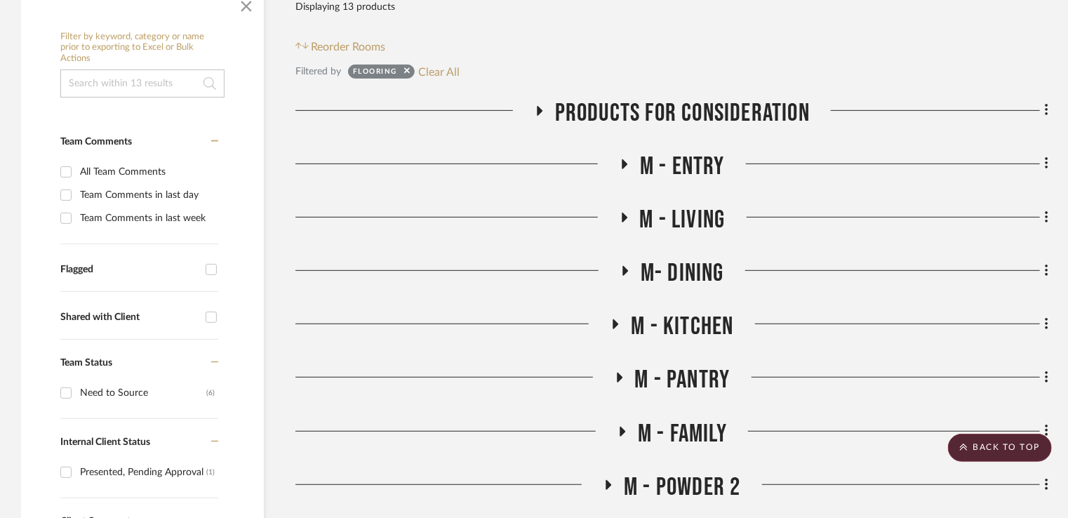
click at [539, 112] on icon at bounding box center [540, 111] width 6 height 10
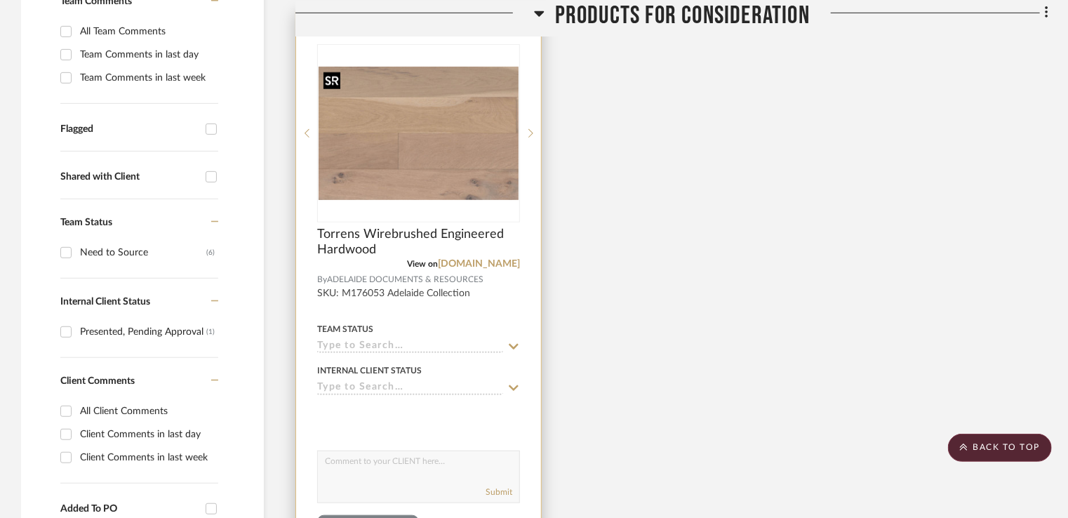
scroll to position [772, 0]
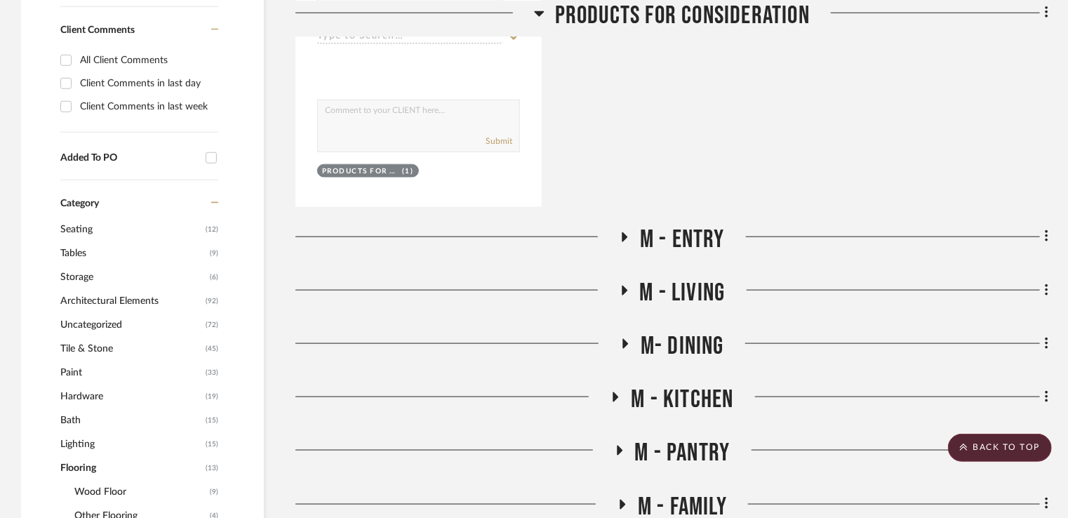
click at [629, 236] on icon at bounding box center [624, 236] width 17 height 11
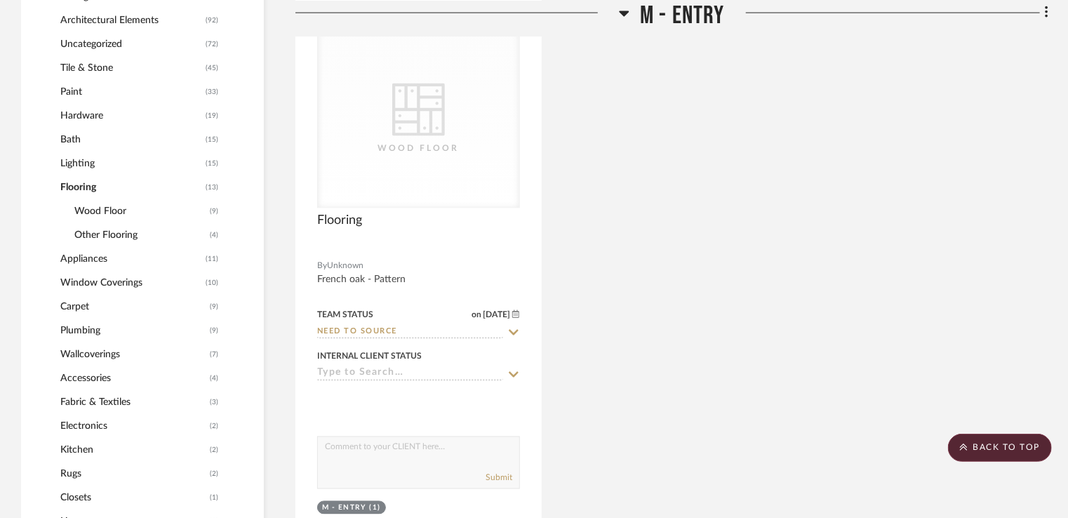
scroll to position [982, 0]
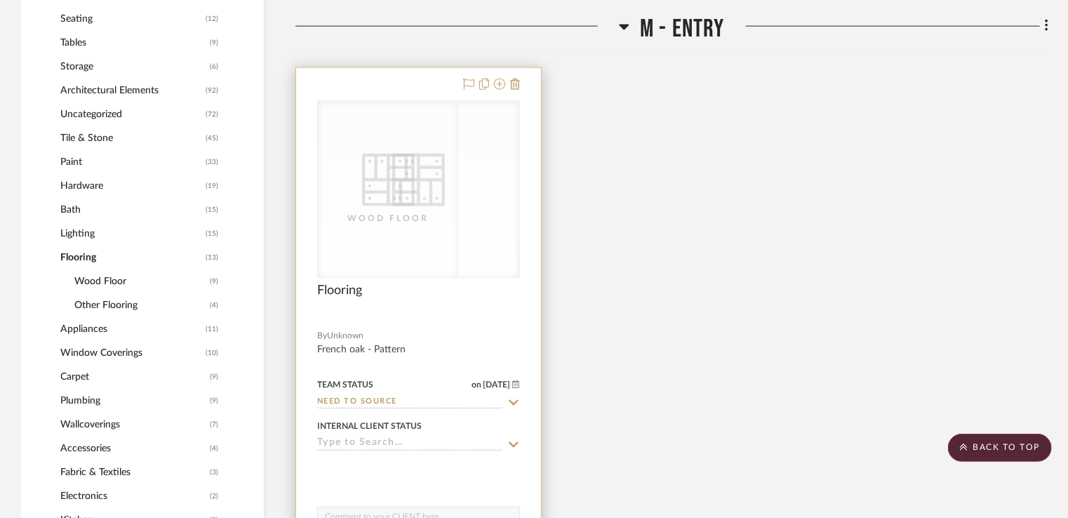
click at [377, 239] on div "CategoryIconFlooring Created with Sketch. Wood Floor CategoryIconFlooring Creat…" at bounding box center [418, 189] width 203 height 178
click at [439, 228] on div "CategoryIconFlooring Created with Sketch. Wood Floor" at bounding box center [418, 189] width 201 height 177
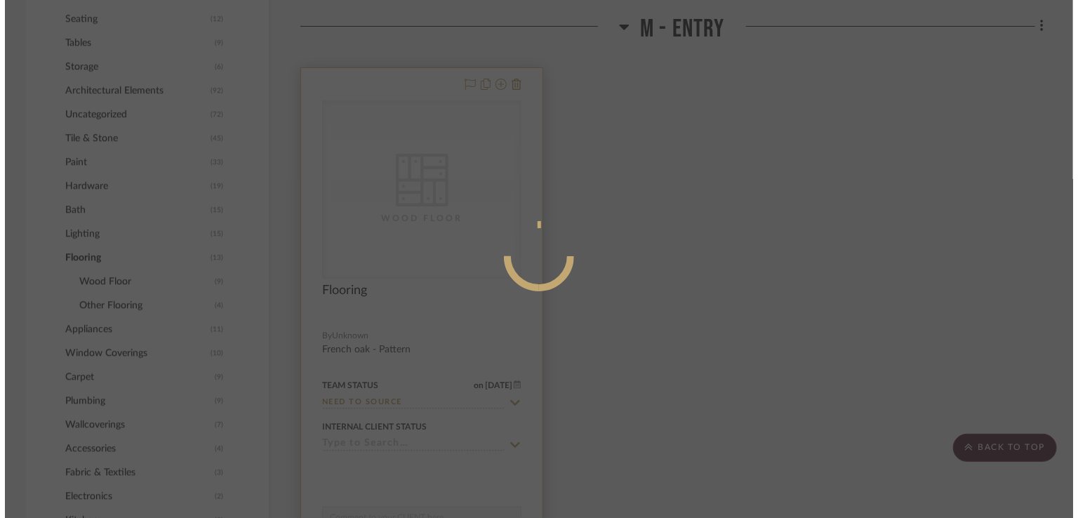
scroll to position [0, 0]
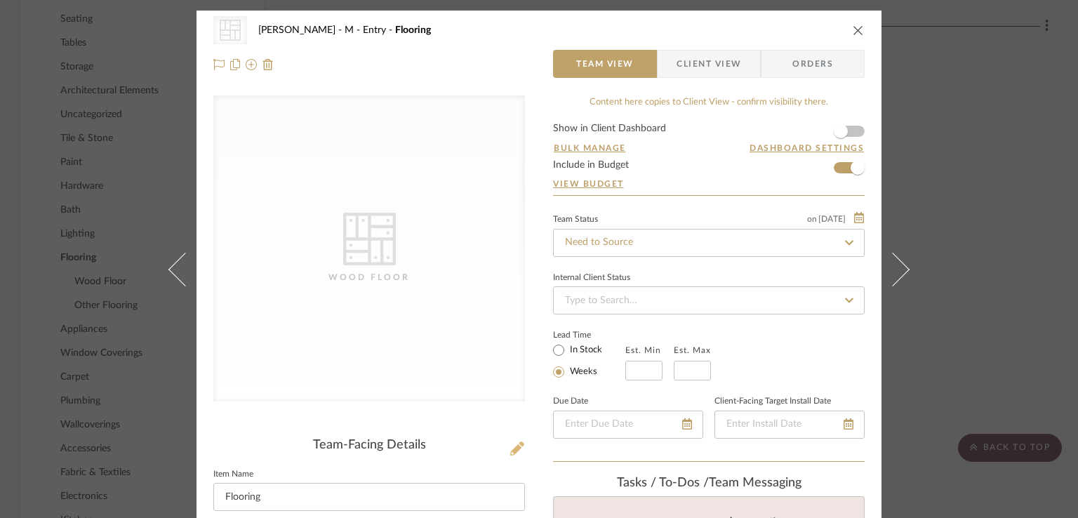
click at [513, 451] on icon at bounding box center [517, 448] width 14 height 14
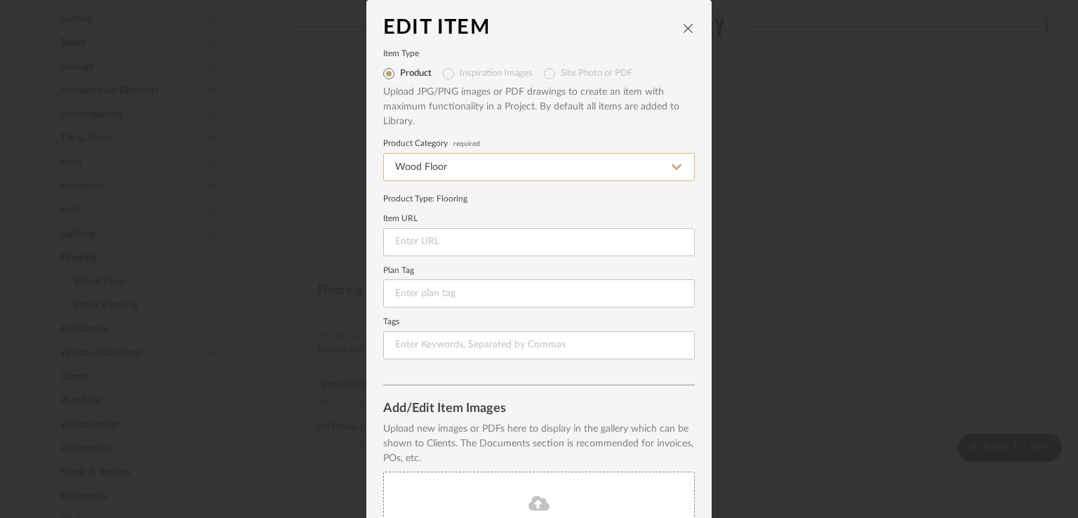
click at [483, 173] on input "Wood Floor" at bounding box center [538, 167] width 311 height 28
click at [432, 239] on input at bounding box center [538, 242] width 311 height 28
click at [408, 238] on input at bounding box center [538, 242] width 311 height 28
paste input "https://californiaclassicsfloors.com/hardwood-flooring/Mediterranean/FrenchOak/…"
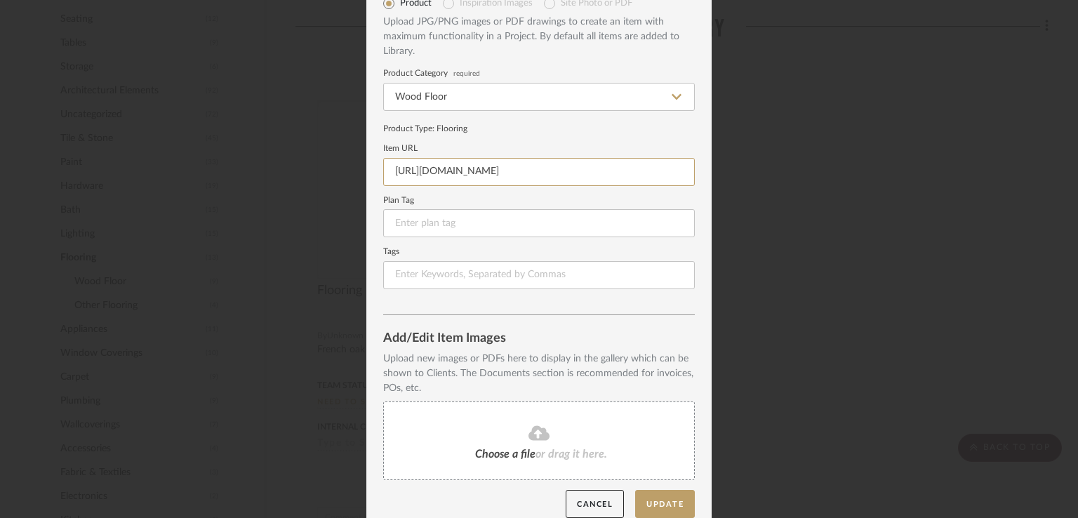
scroll to position [87, 0]
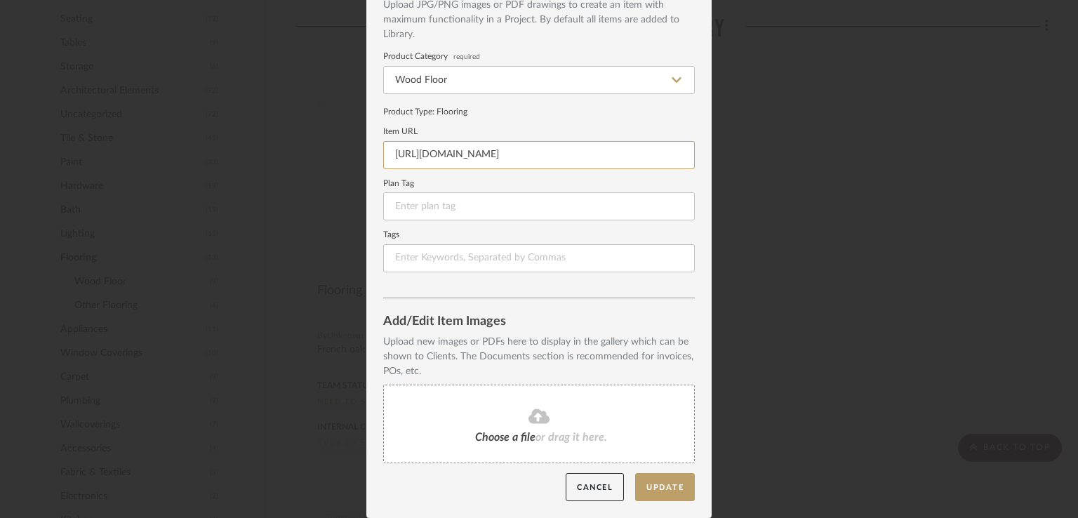
type input "https://californiaclassicsfloors.com/hardwood-flooring/Mediterranean/FrenchOak/…"
click at [530, 416] on icon at bounding box center [538, 416] width 21 height 17
click at [511, 405] on div "Choose a file or drag it here." at bounding box center [538, 423] width 311 height 79
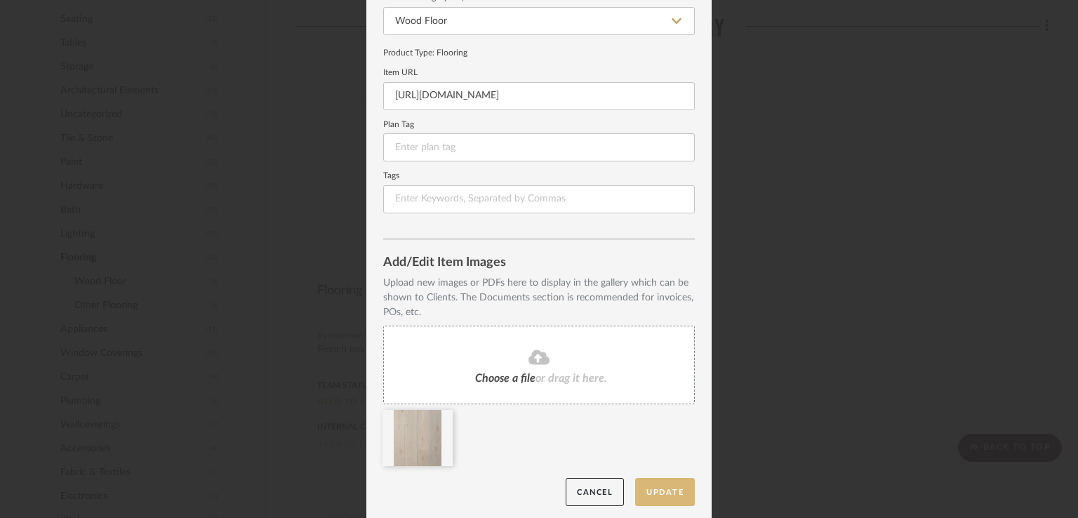
scroll to position [151, 0]
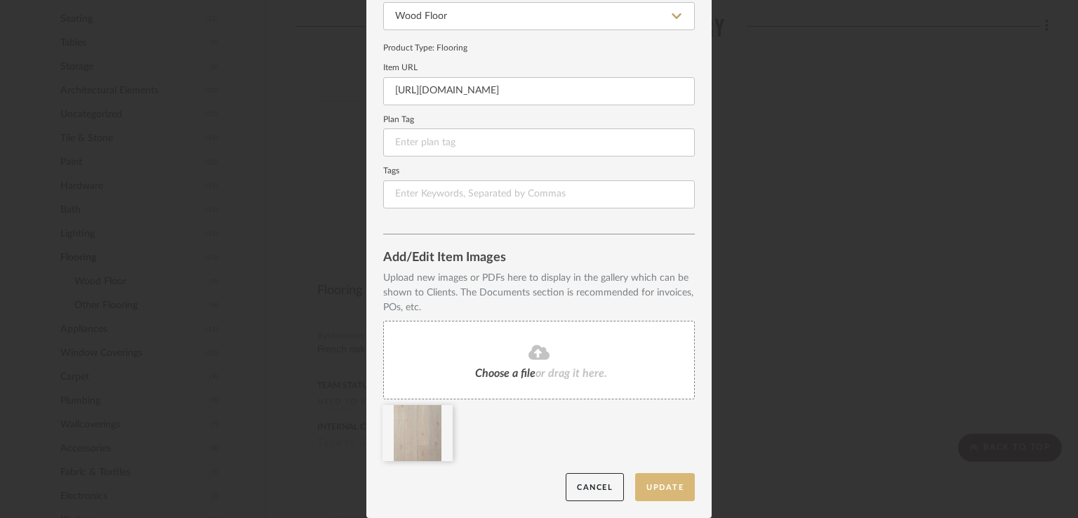
click at [668, 490] on button "Update" at bounding box center [665, 487] width 60 height 29
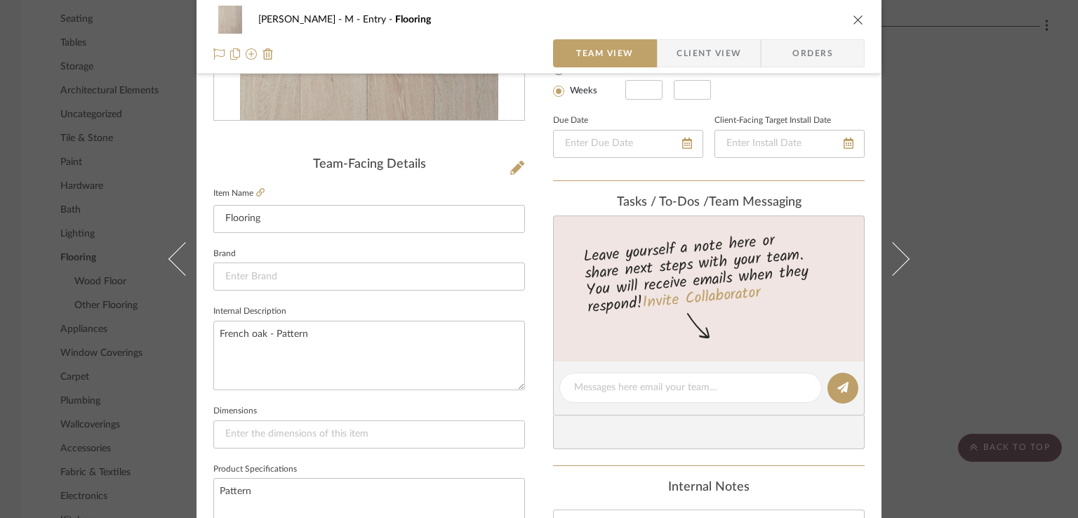
scroll to position [0, 0]
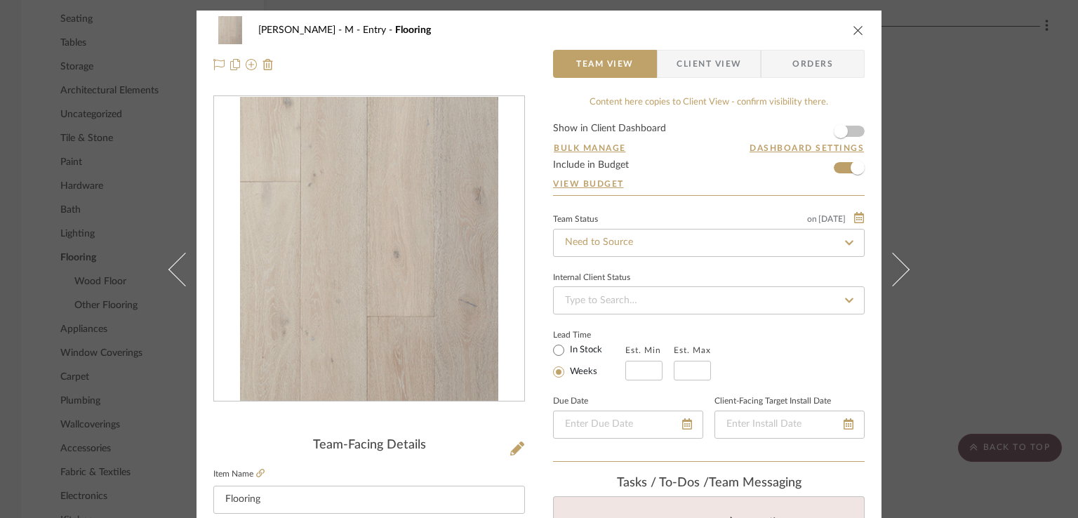
click at [850, 37] on div "Rogers, Elizabeth M - Entry Flooring" at bounding box center [538, 30] width 651 height 28
click at [852, 29] on icon "close" at bounding box center [857, 30] width 11 height 11
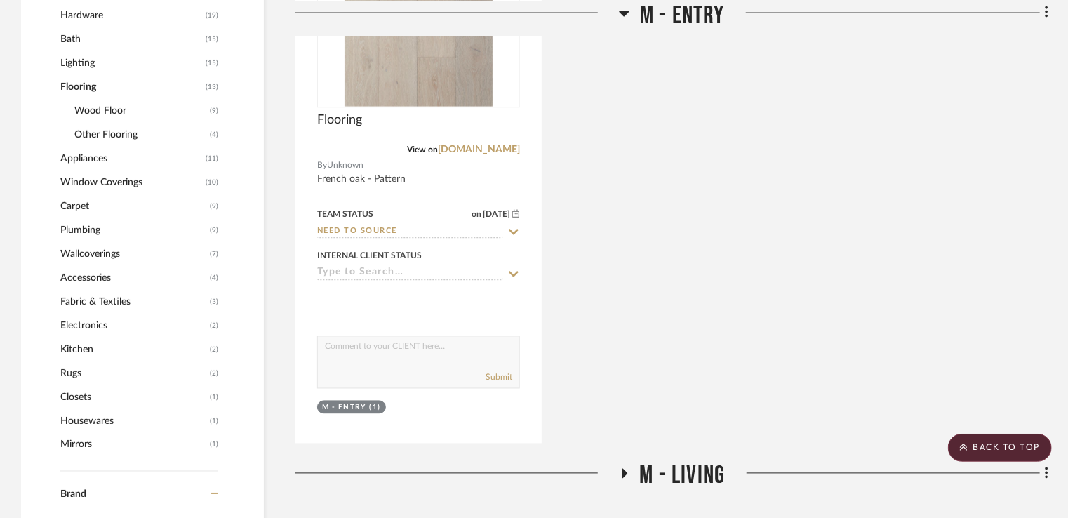
scroll to position [912, 0]
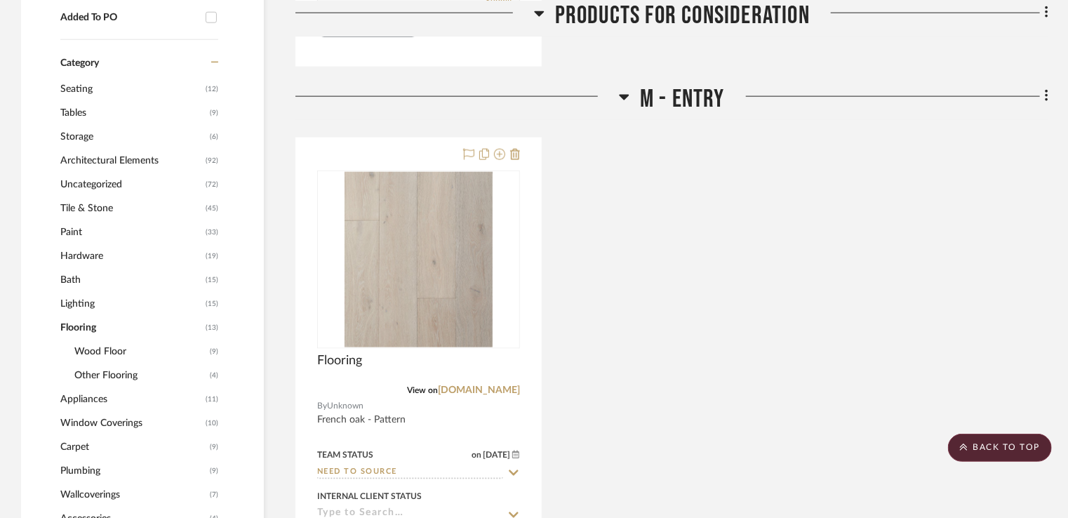
click at [88, 391] on span "Appliances" at bounding box center [131, 399] width 142 height 24
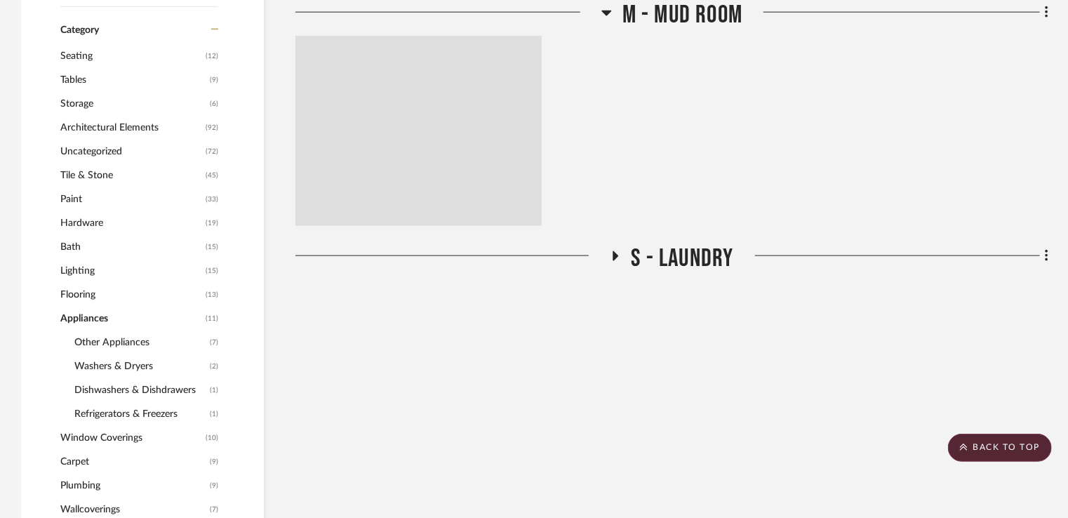
scroll to position [878, 0]
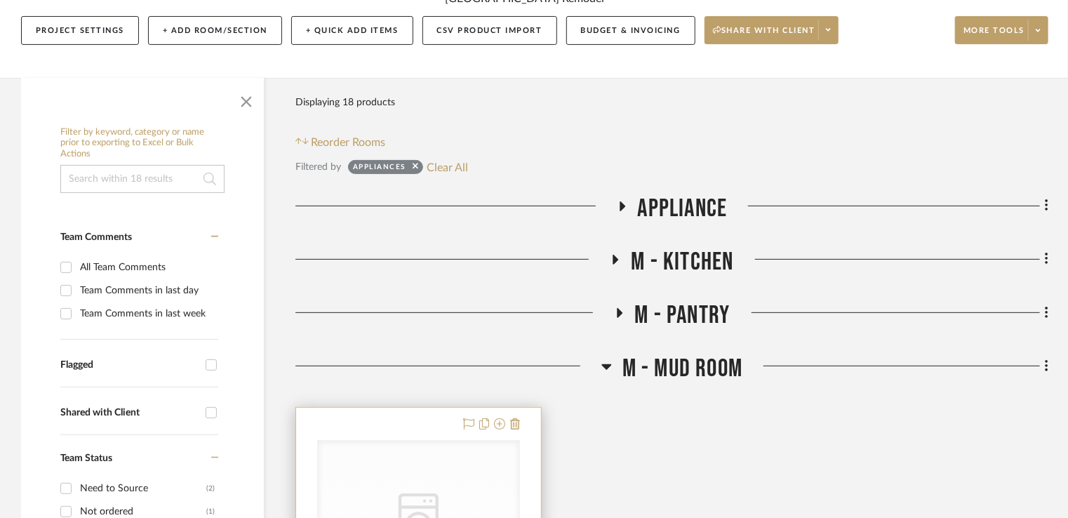
scroll to position [210, 0]
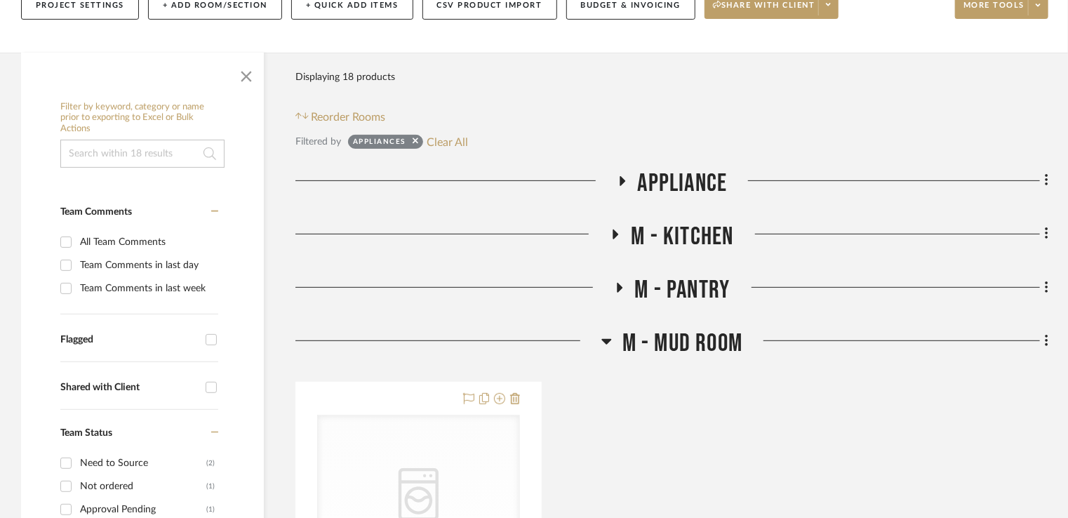
click at [618, 231] on icon at bounding box center [615, 234] width 17 height 11
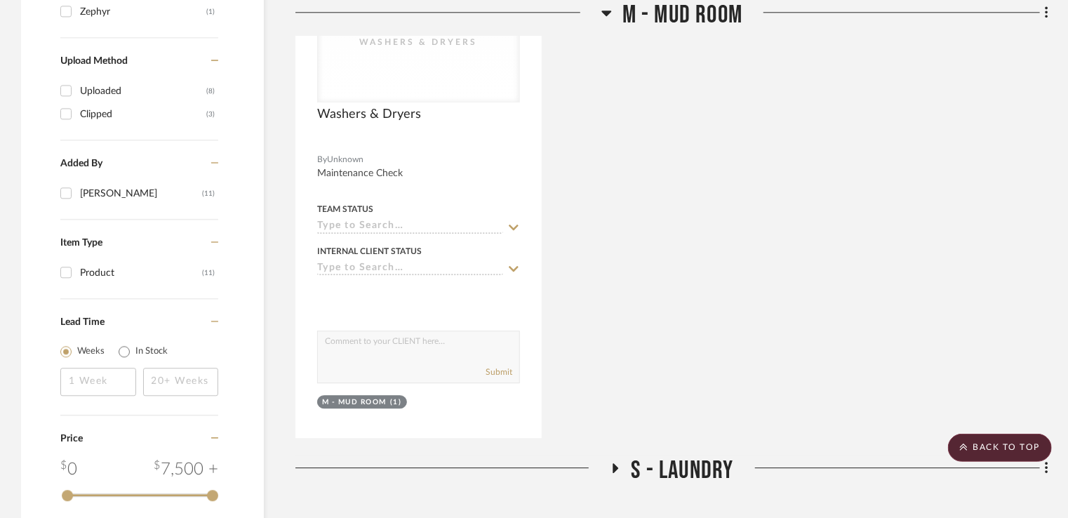
scroll to position [1902, 0]
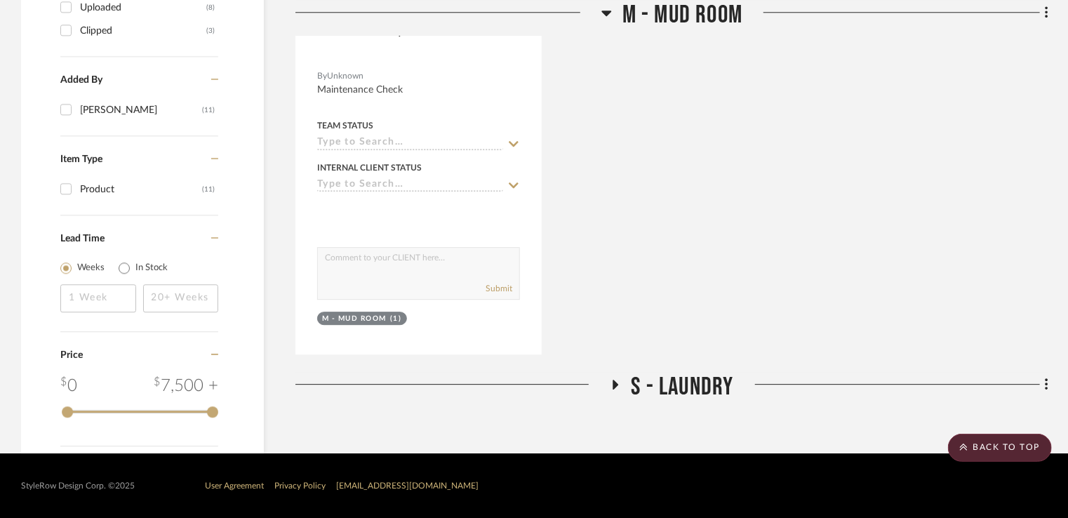
click at [617, 380] on icon at bounding box center [615, 385] width 17 height 11
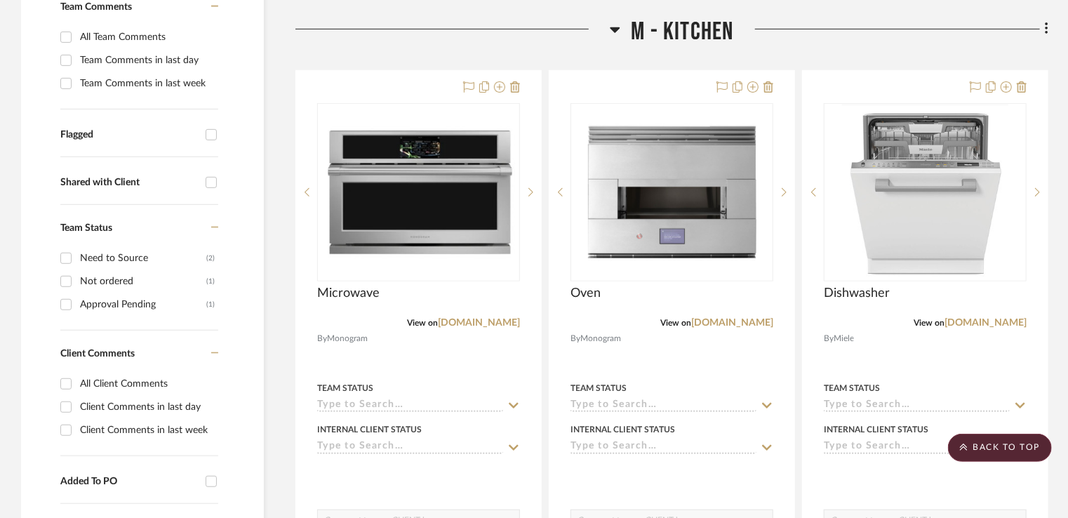
scroll to position [0, 0]
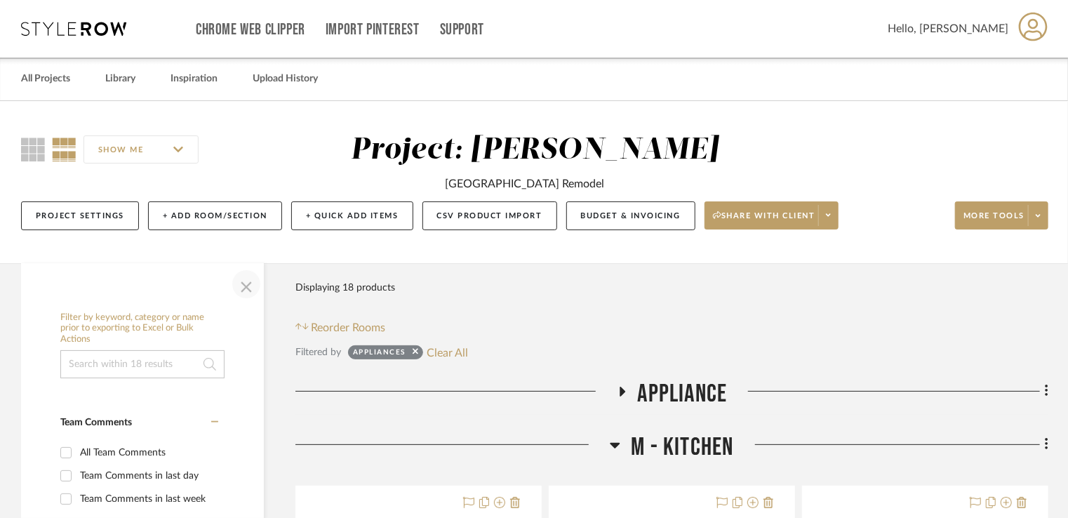
click at [239, 285] on span "button" at bounding box center [246, 284] width 34 height 34
